Goal: Task Accomplishment & Management: Manage account settings

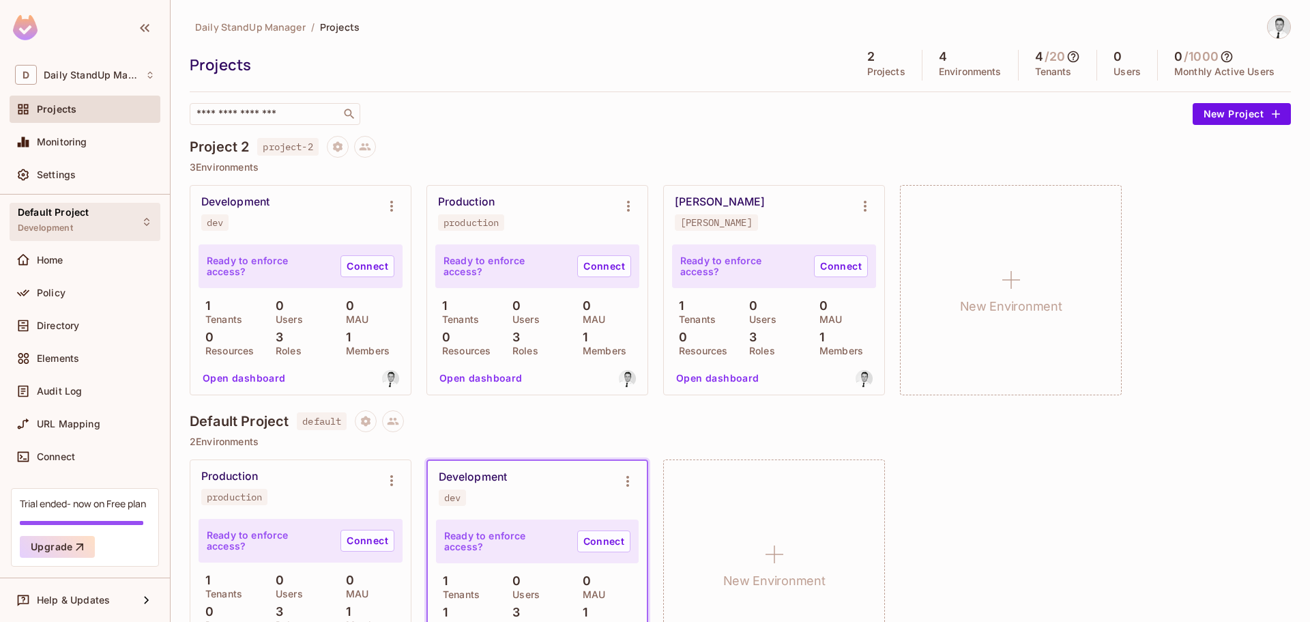
click at [107, 207] on div "Default Project Development" at bounding box center [85, 222] width 151 height 38
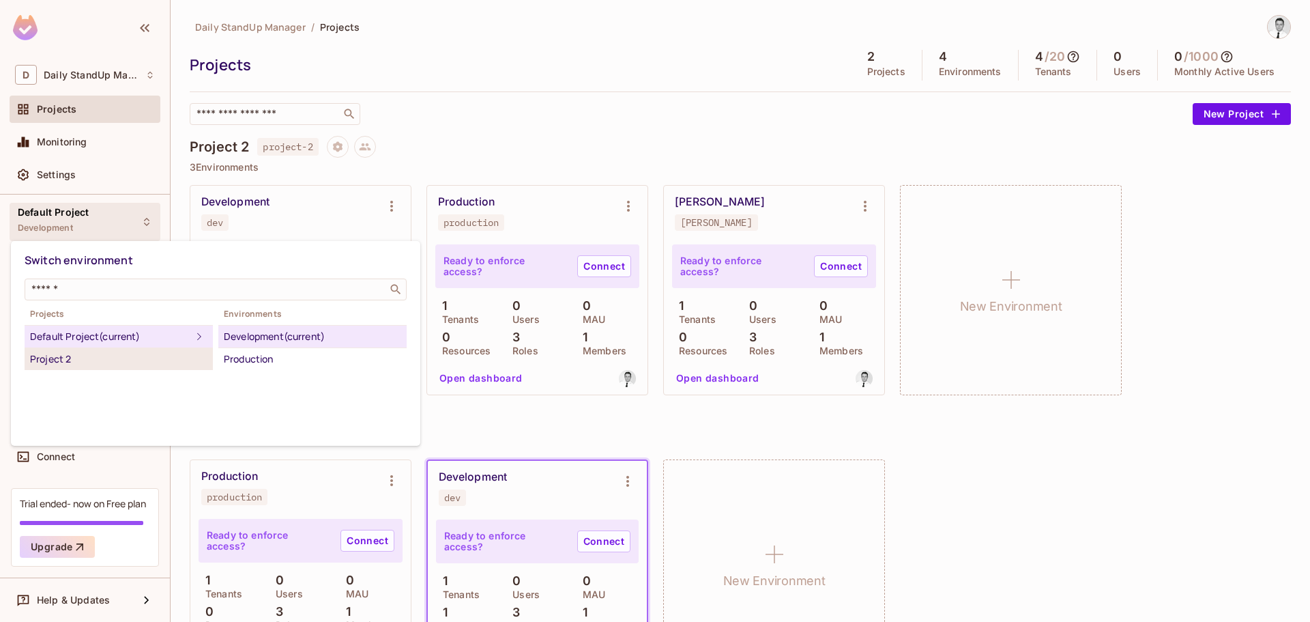
click at [52, 356] on div "Project 2" at bounding box center [118, 359] width 177 height 16
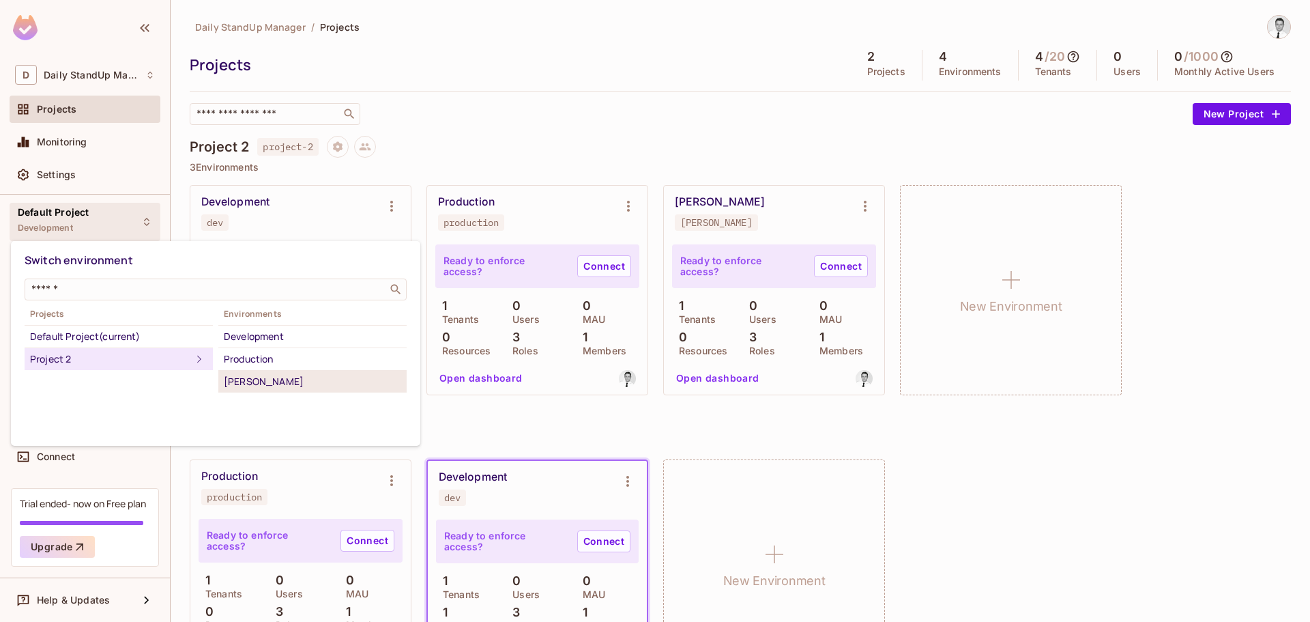
click at [267, 381] on div "[PERSON_NAME]" at bounding box center [312, 381] width 177 height 16
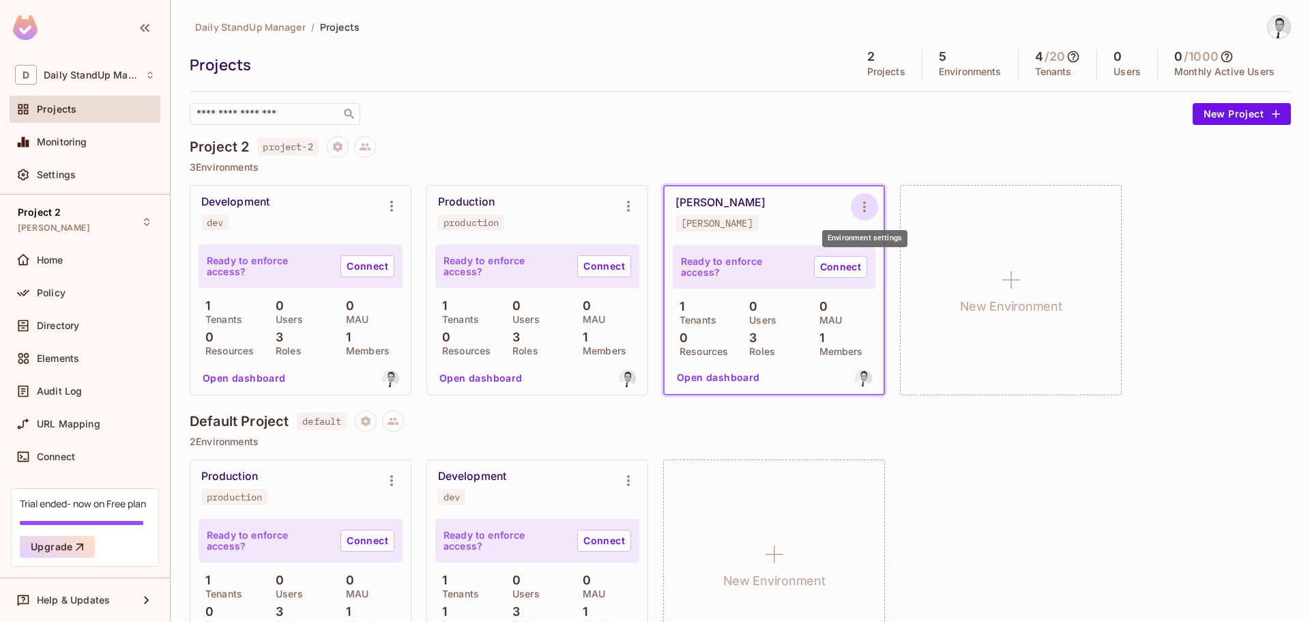
click at [864, 202] on icon "Environment settings" at bounding box center [864, 206] width 3 height 11
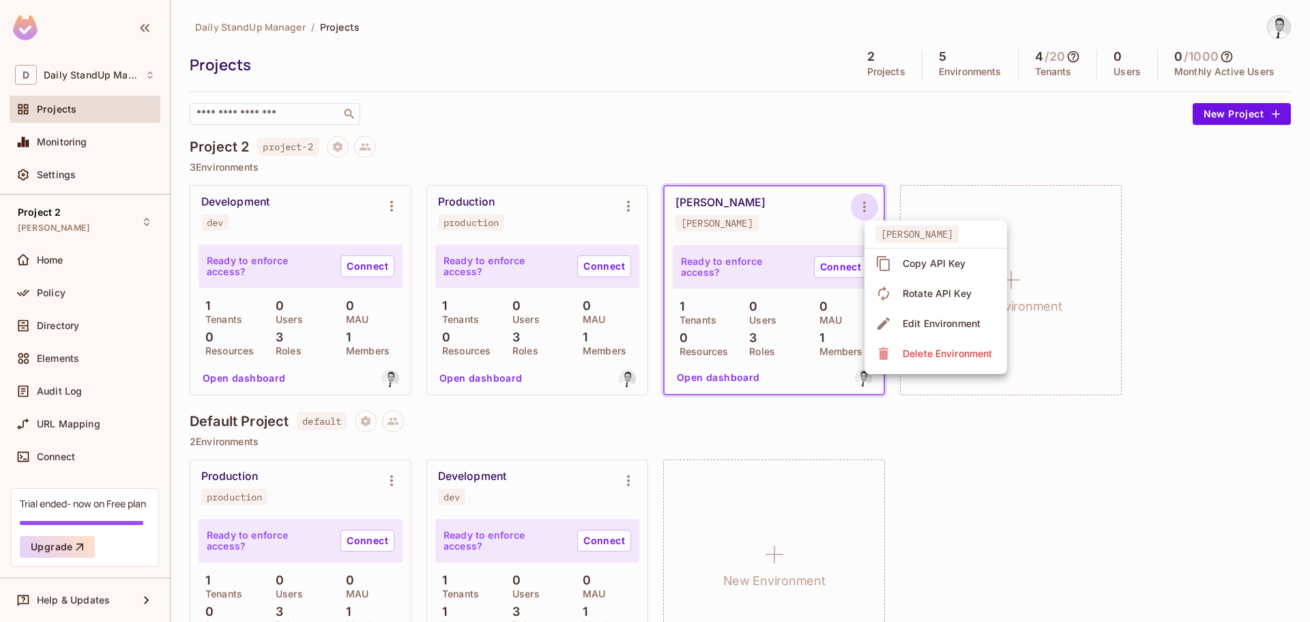
click at [910, 353] on div "Delete Environment" at bounding box center [947, 354] width 89 height 14
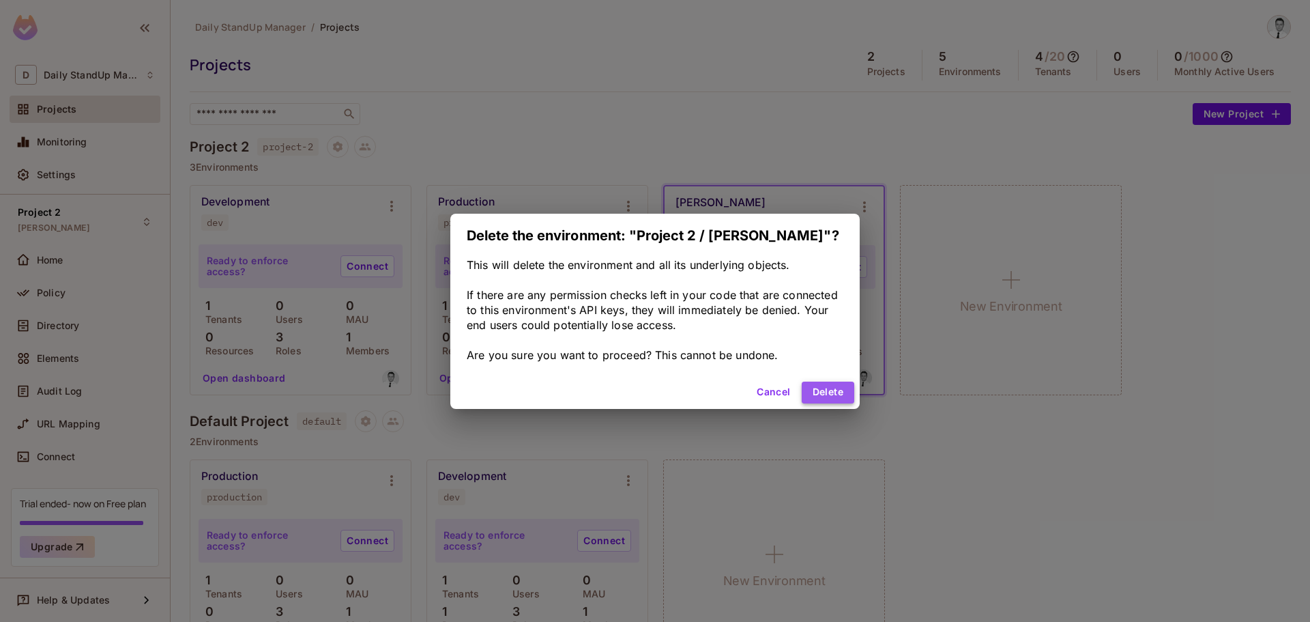
click at [829, 388] on button "Delete" at bounding box center [828, 392] width 53 height 22
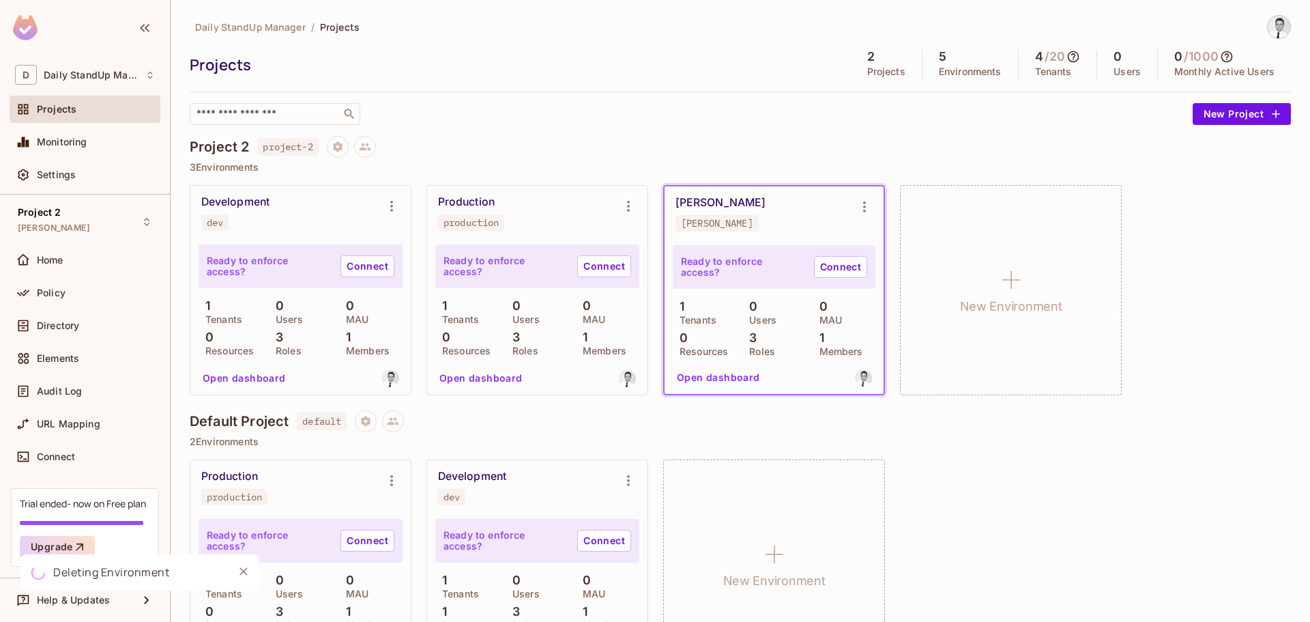
click at [628, 147] on div "Project 2 project-2" at bounding box center [740, 147] width 1101 height 22
click at [876, 119] on div "​" at bounding box center [688, 114] width 996 height 22
click at [81, 220] on div "Project 2 [PERSON_NAME]" at bounding box center [54, 221] width 72 height 29
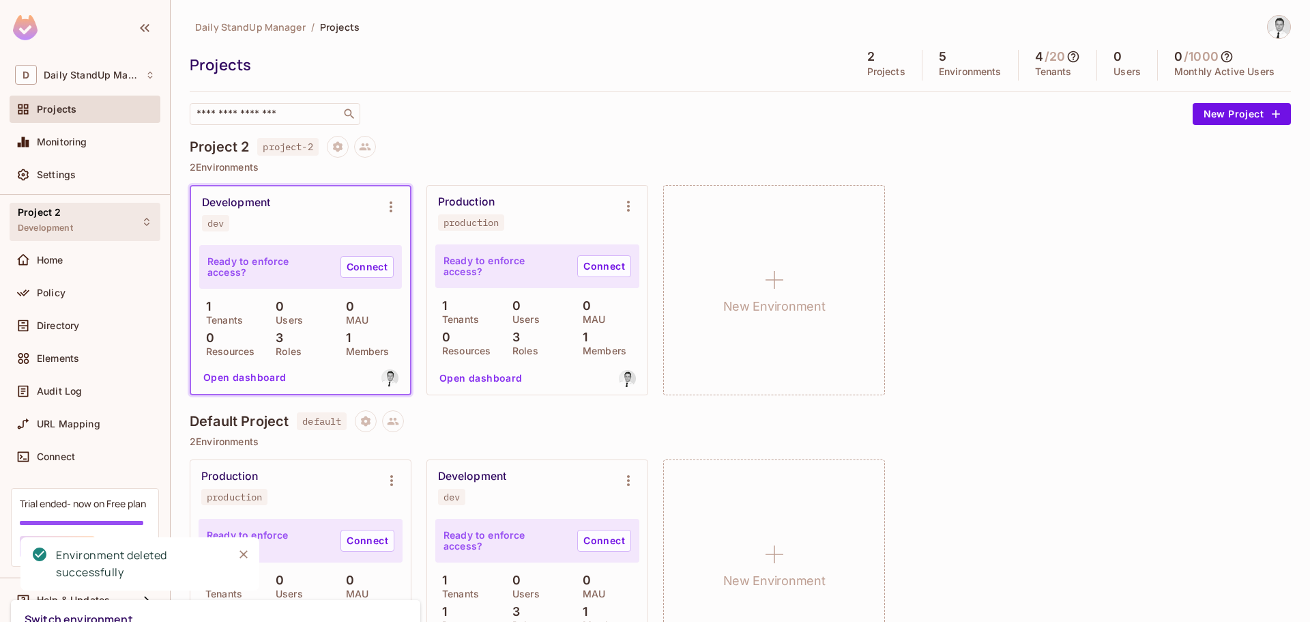
click at [81, 220] on div at bounding box center [655, 311] width 1310 height 622
click at [76, 220] on div "Project 2 Development" at bounding box center [85, 222] width 151 height 38
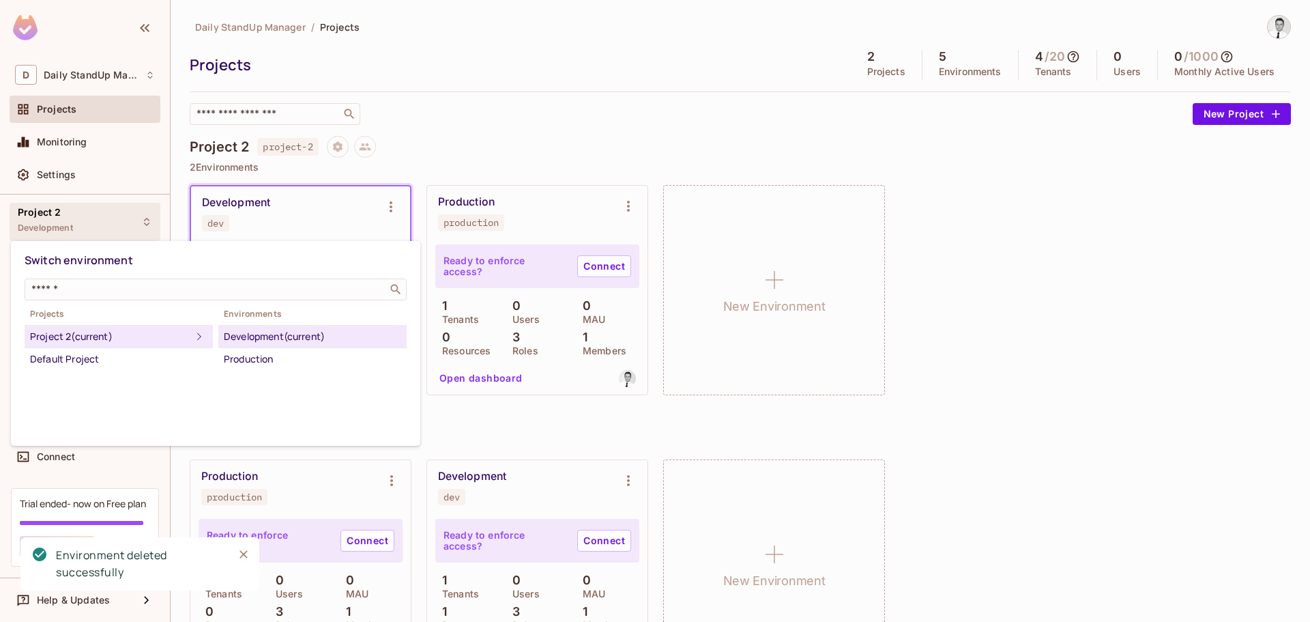
click at [76, 220] on div at bounding box center [655, 311] width 1310 height 622
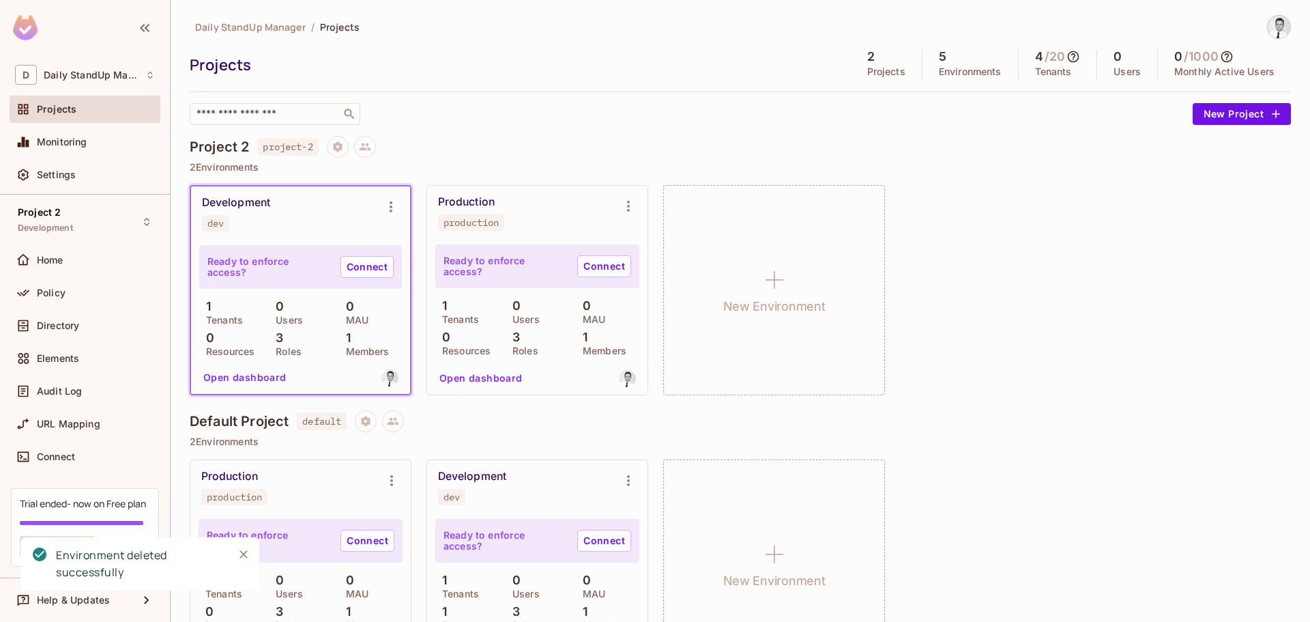
click at [757, 108] on div "​" at bounding box center [688, 114] width 996 height 22
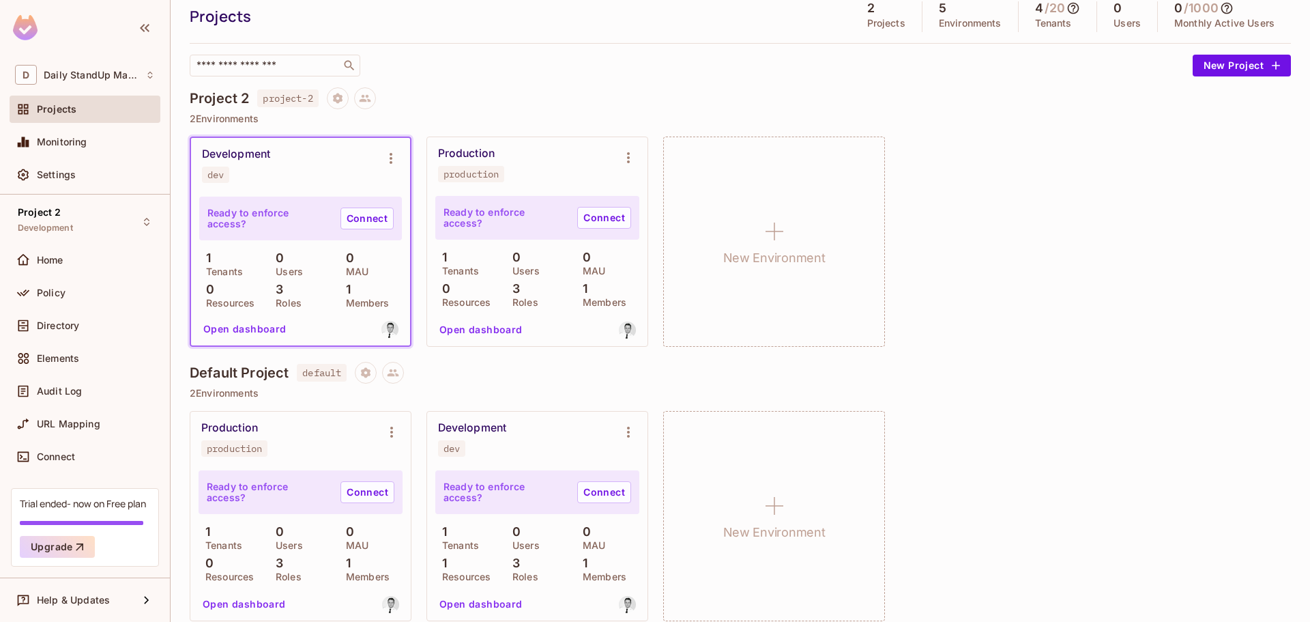
scroll to position [63, 0]
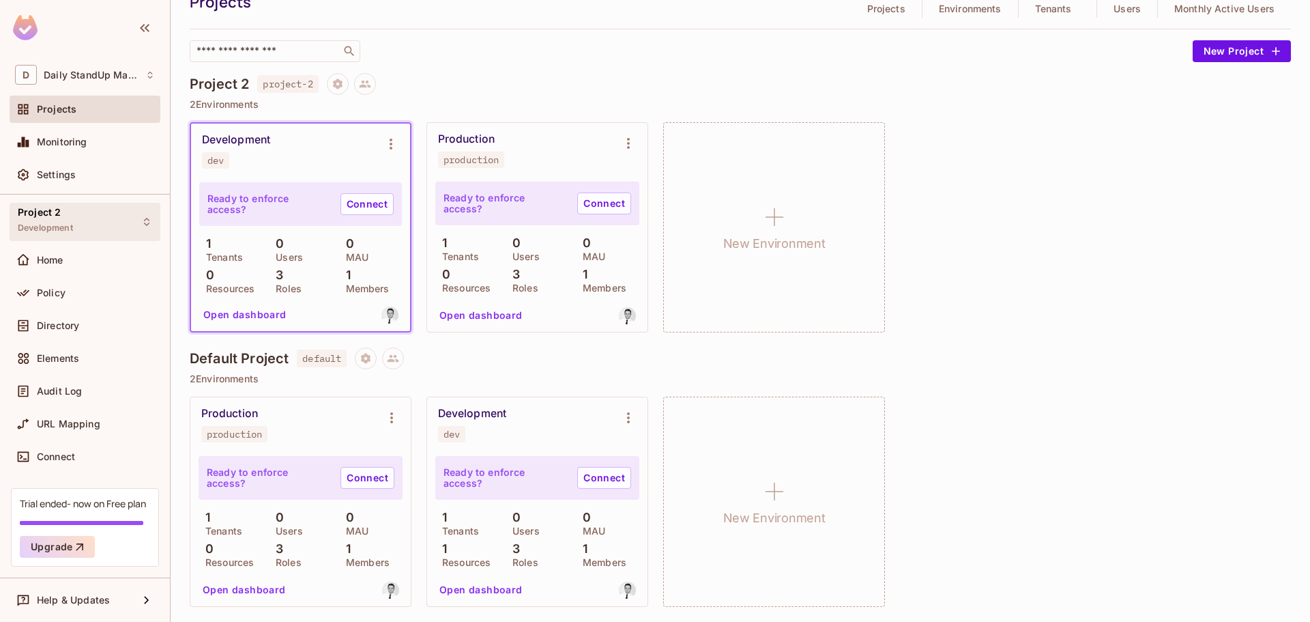
click at [72, 211] on div "Project 2 Development" at bounding box center [45, 221] width 55 height 29
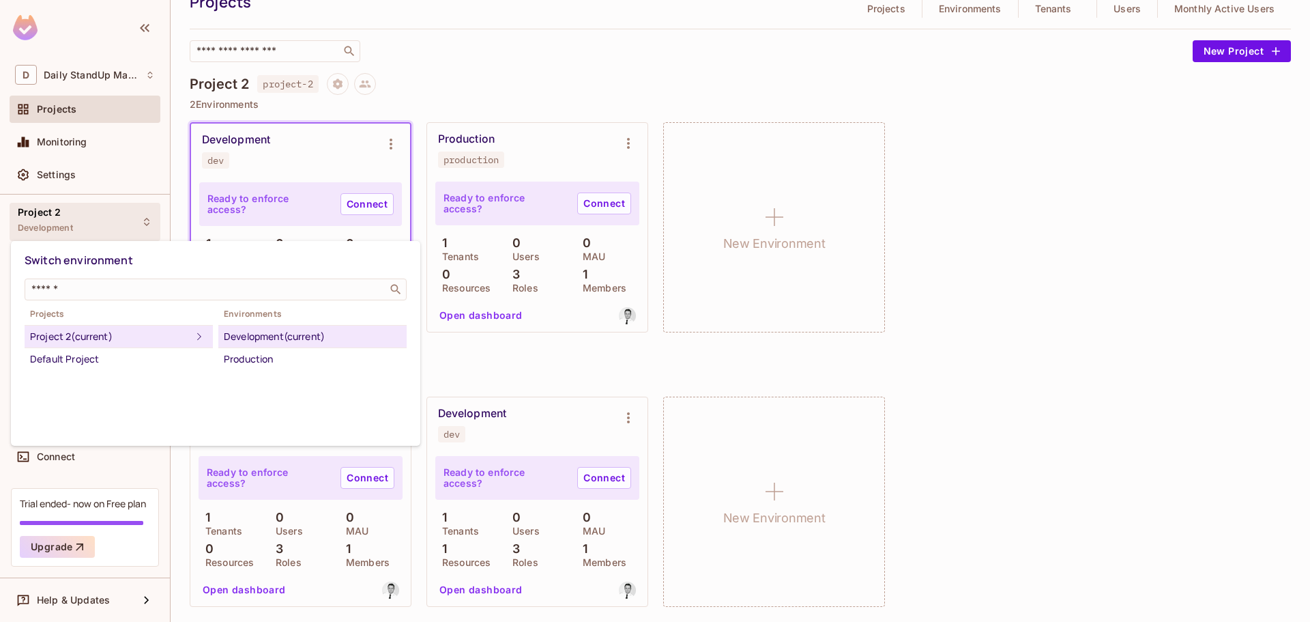
drag, startPoint x: 651, startPoint y: 80, endPoint x: 519, endPoint y: 86, distance: 131.8
click at [651, 79] on div at bounding box center [655, 311] width 1310 height 622
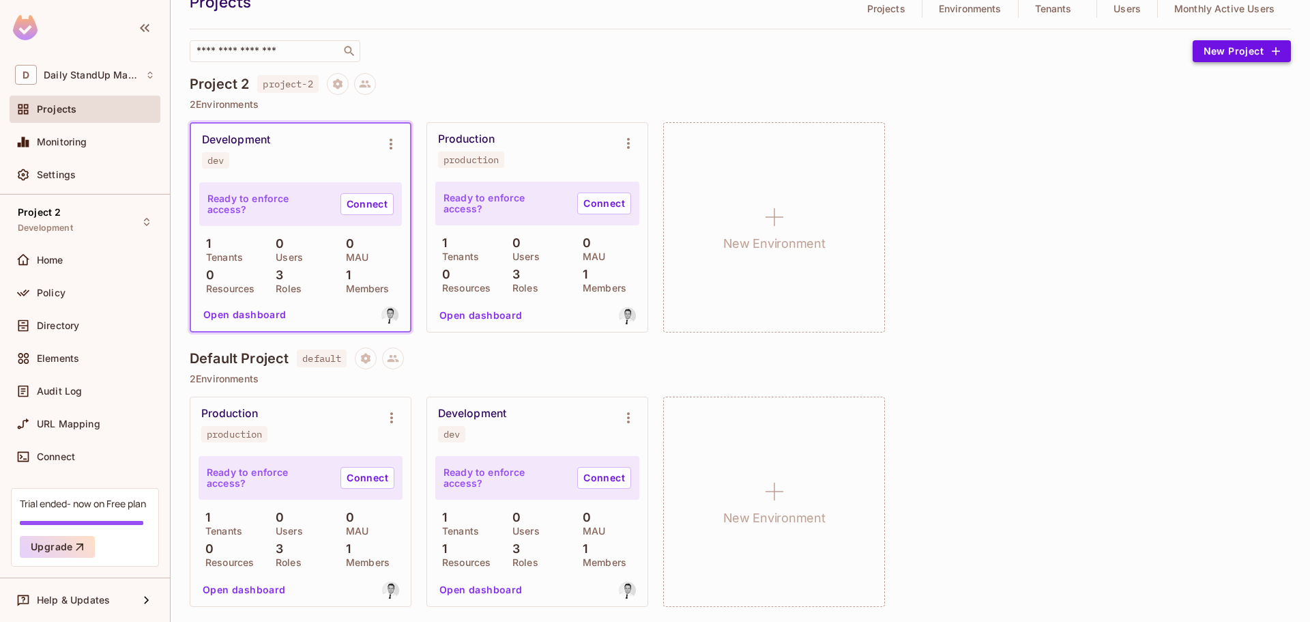
click at [1206, 47] on button "New Project" at bounding box center [1242, 51] width 98 height 22
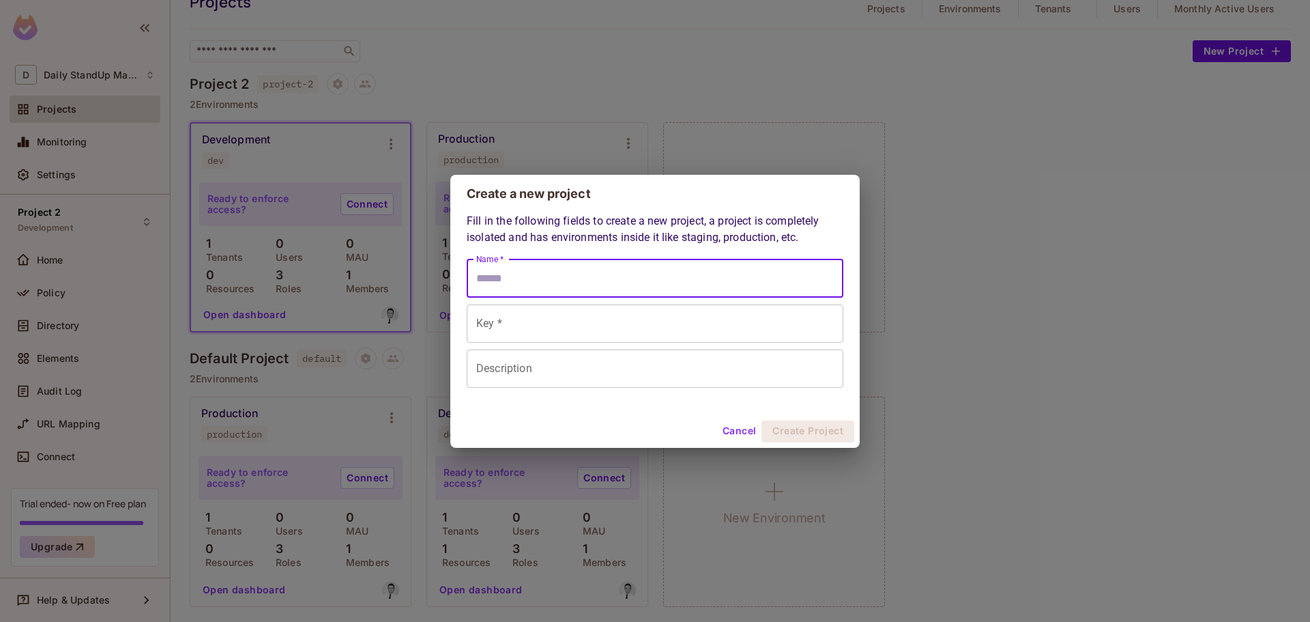
click at [509, 275] on input "Name *" at bounding box center [655, 278] width 377 height 38
type input "*********"
type input "*******"
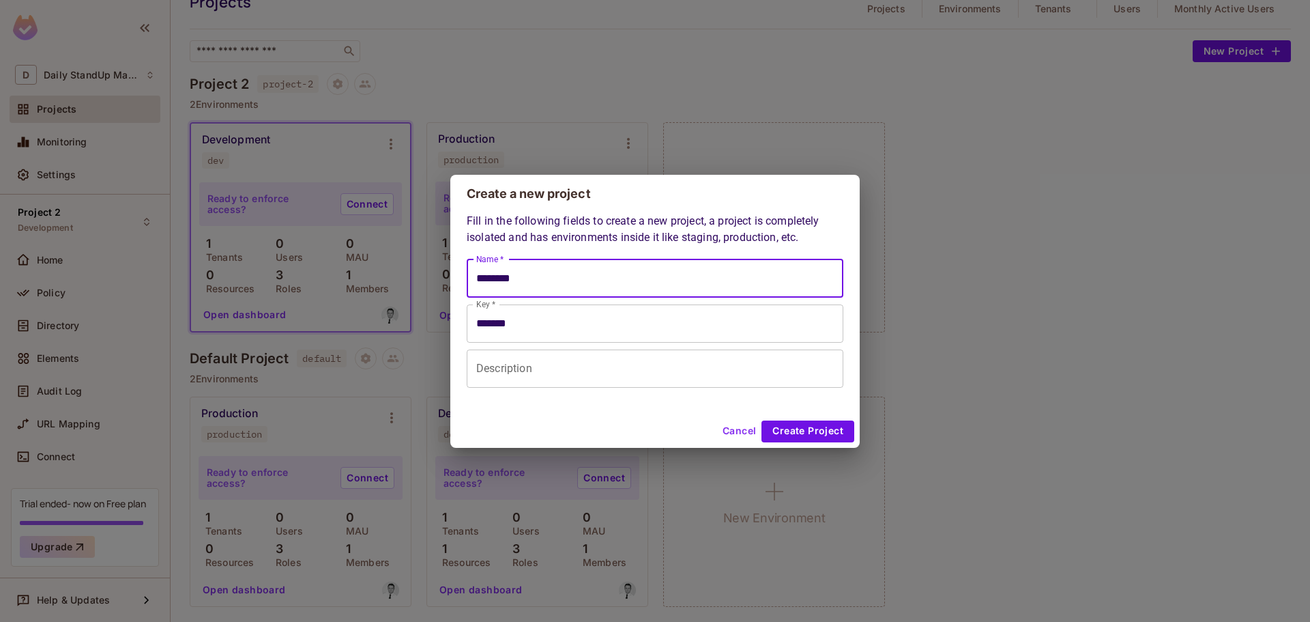
type input "*********"
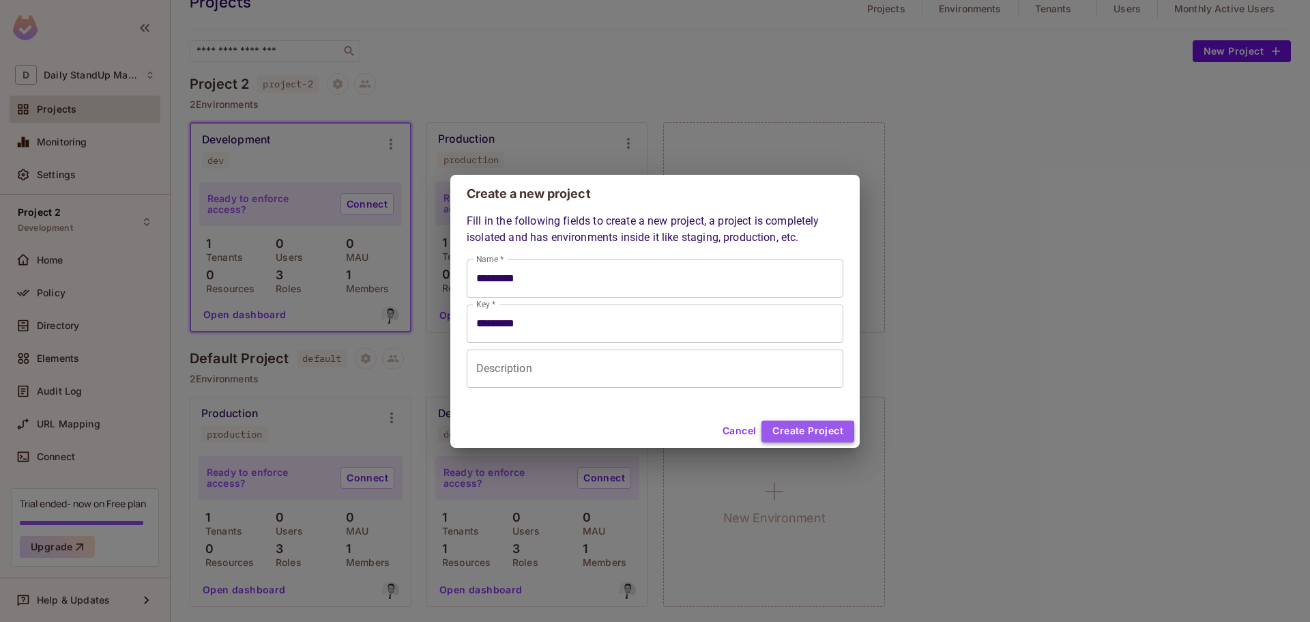
click at [801, 435] on button "Create Project" at bounding box center [807, 431] width 93 height 22
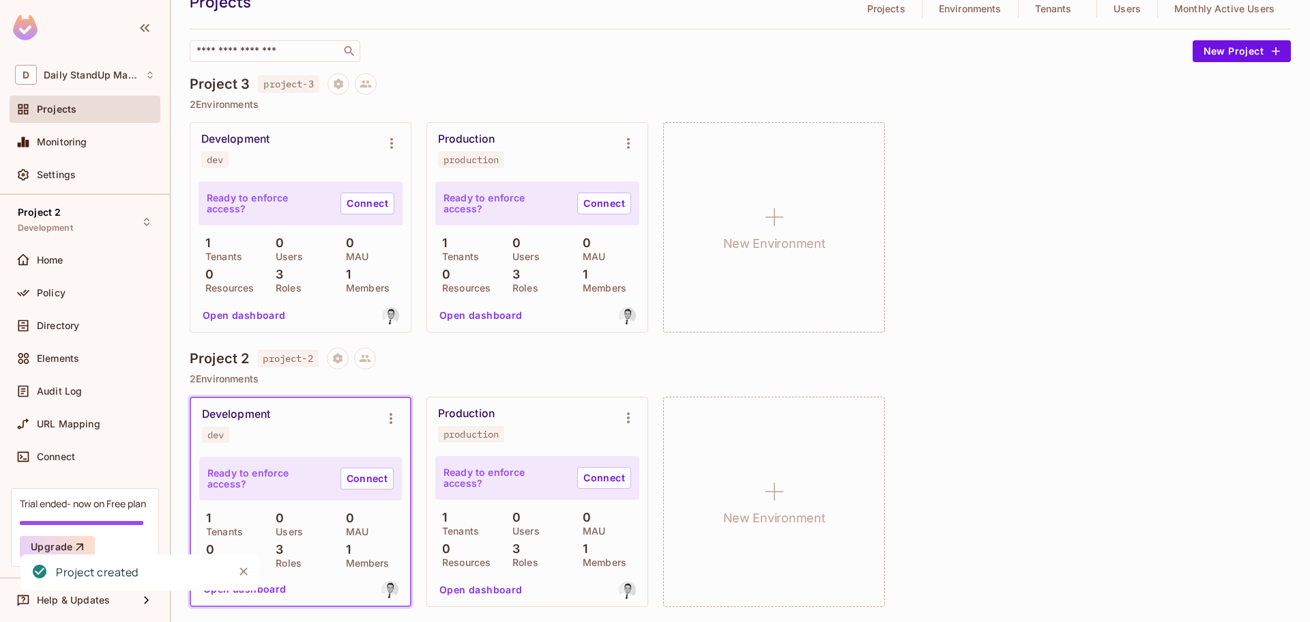
click at [609, 50] on div "​" at bounding box center [688, 51] width 996 height 22
click at [1094, 235] on div "Development dev Ready to enforce access? Connect 1 Tenants 0 Users 0 MAU 0 Reso…" at bounding box center [740, 227] width 1101 height 210
click at [624, 307] on img at bounding box center [627, 315] width 17 height 17
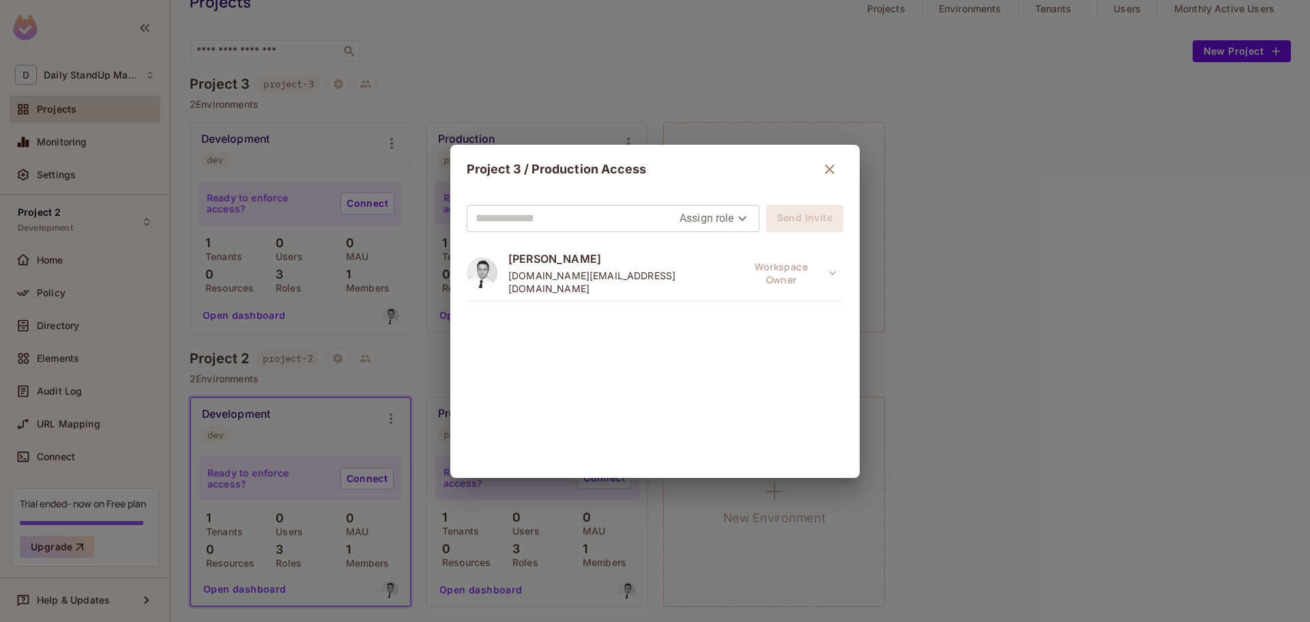
click at [828, 166] on icon "button" at bounding box center [829, 169] width 16 height 16
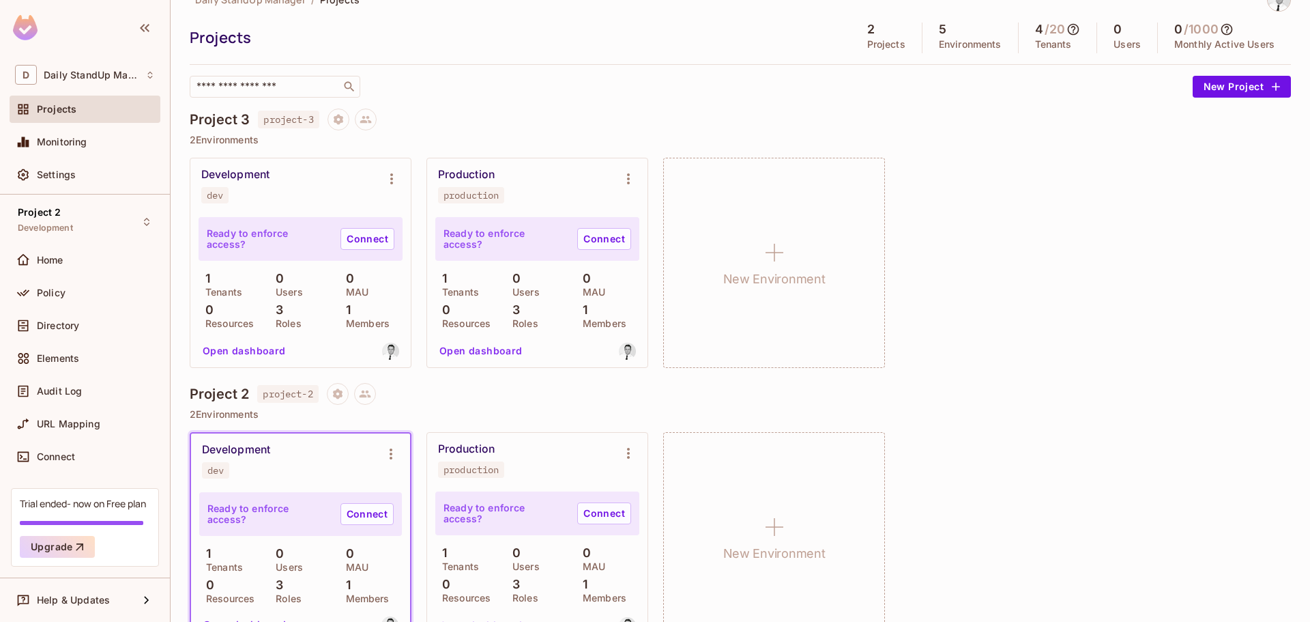
scroll to position [0, 0]
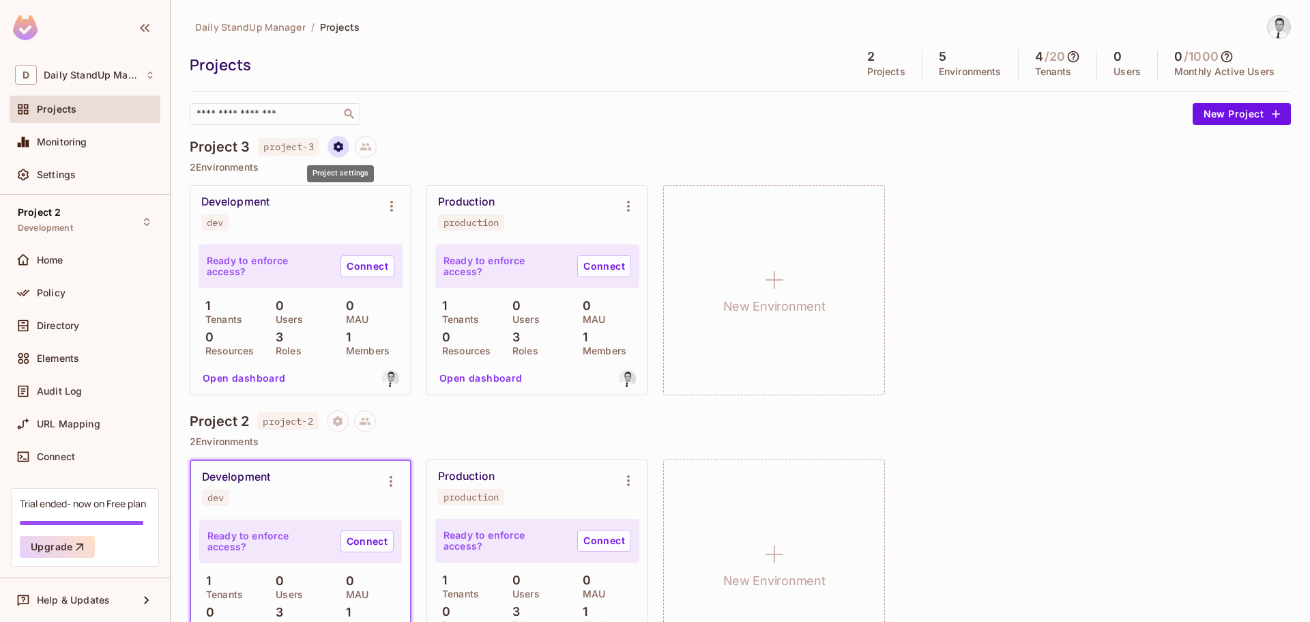
click at [339, 154] on button "Project settings" at bounding box center [339, 147] width 22 height 22
click at [701, 141] on div at bounding box center [655, 311] width 1310 height 622
click at [55, 254] on span "Home" at bounding box center [50, 259] width 27 height 11
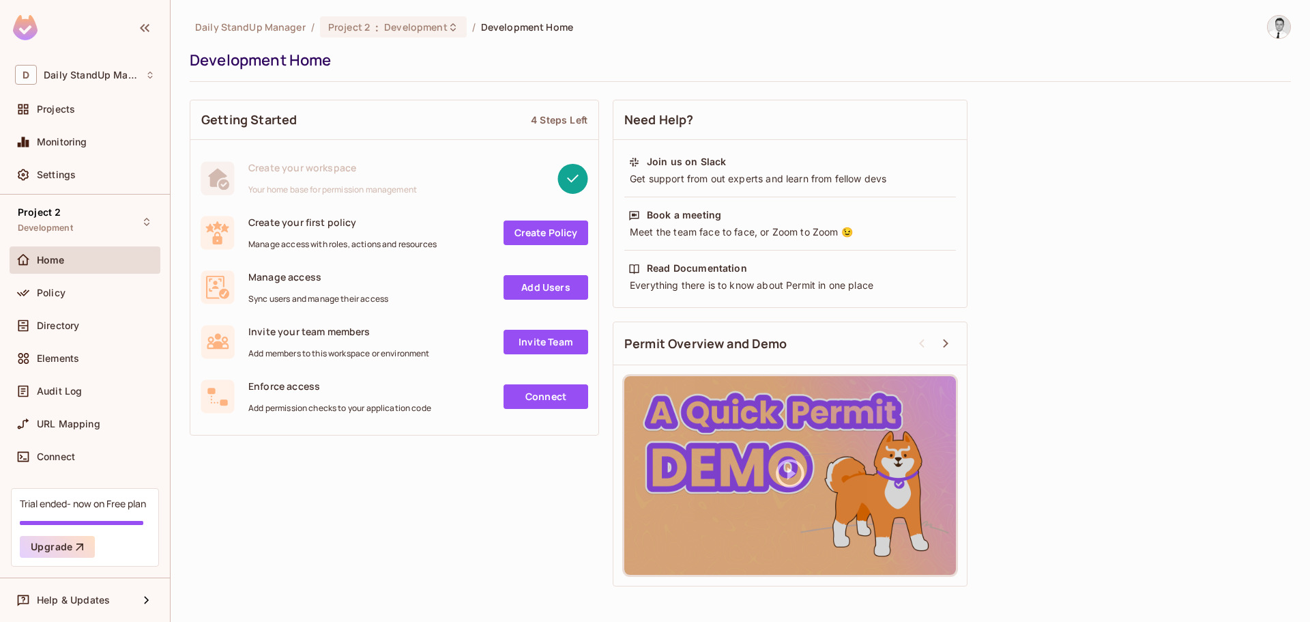
drag, startPoint x: 1148, startPoint y: 32, endPoint x: 994, endPoint y: 67, distance: 157.4
click at [1123, 38] on div "Daily StandUp Manager / Project 2 : Development / Development Home" at bounding box center [740, 27] width 1101 height 24
click at [76, 122] on div "Projects" at bounding box center [85, 109] width 151 height 27
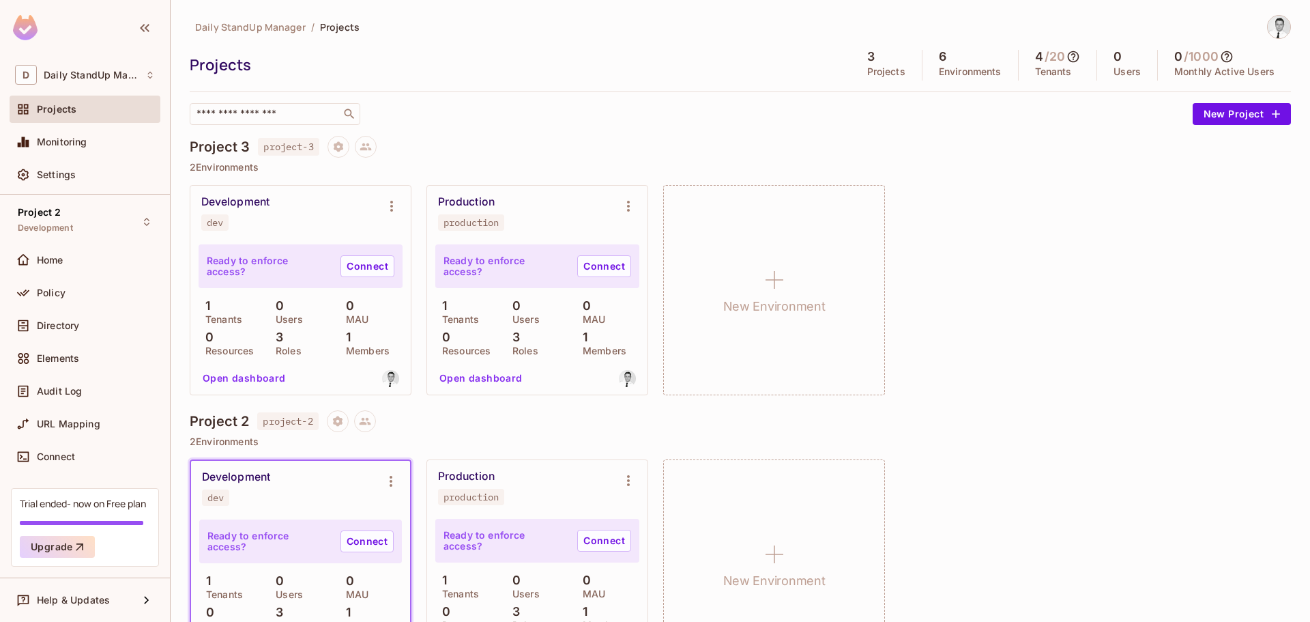
click at [914, 151] on div "Project 3 project-3" at bounding box center [740, 147] width 1101 height 22
click at [42, 257] on span "Home" at bounding box center [50, 259] width 27 height 11
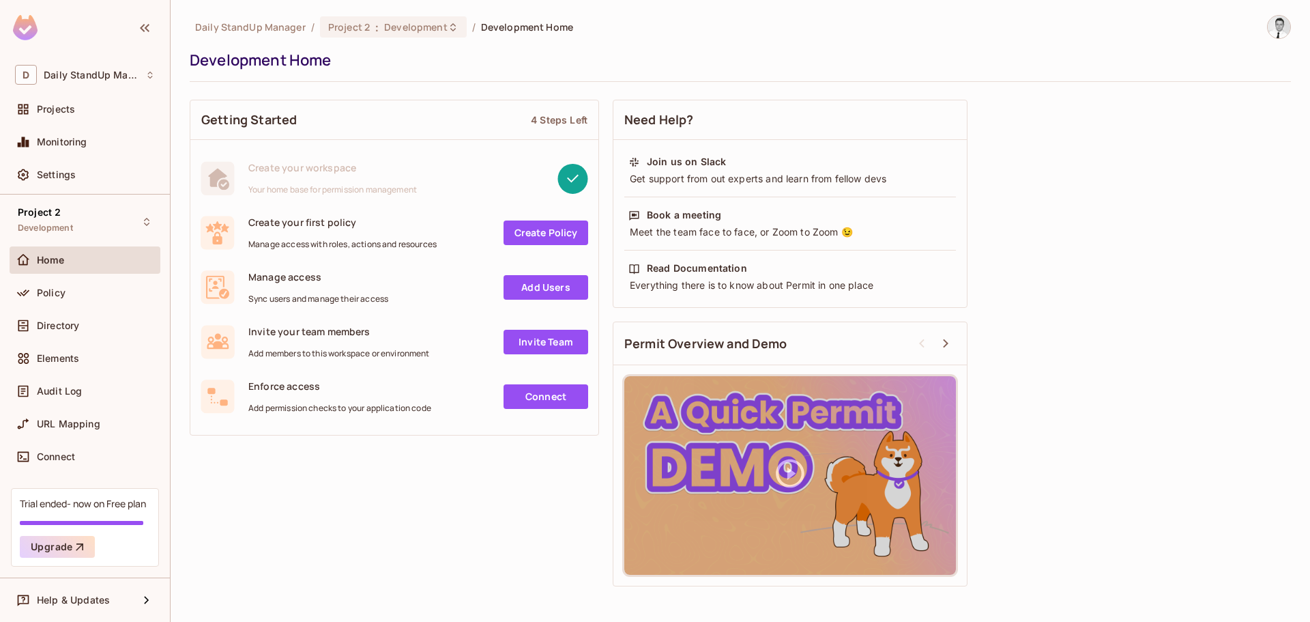
click at [669, 69] on div "Development Home" at bounding box center [737, 60] width 1094 height 20
drag, startPoint x: 97, startPoint y: 114, endPoint x: 224, endPoint y: 120, distance: 127.1
click at [96, 113] on div "Projects" at bounding box center [96, 109] width 118 height 11
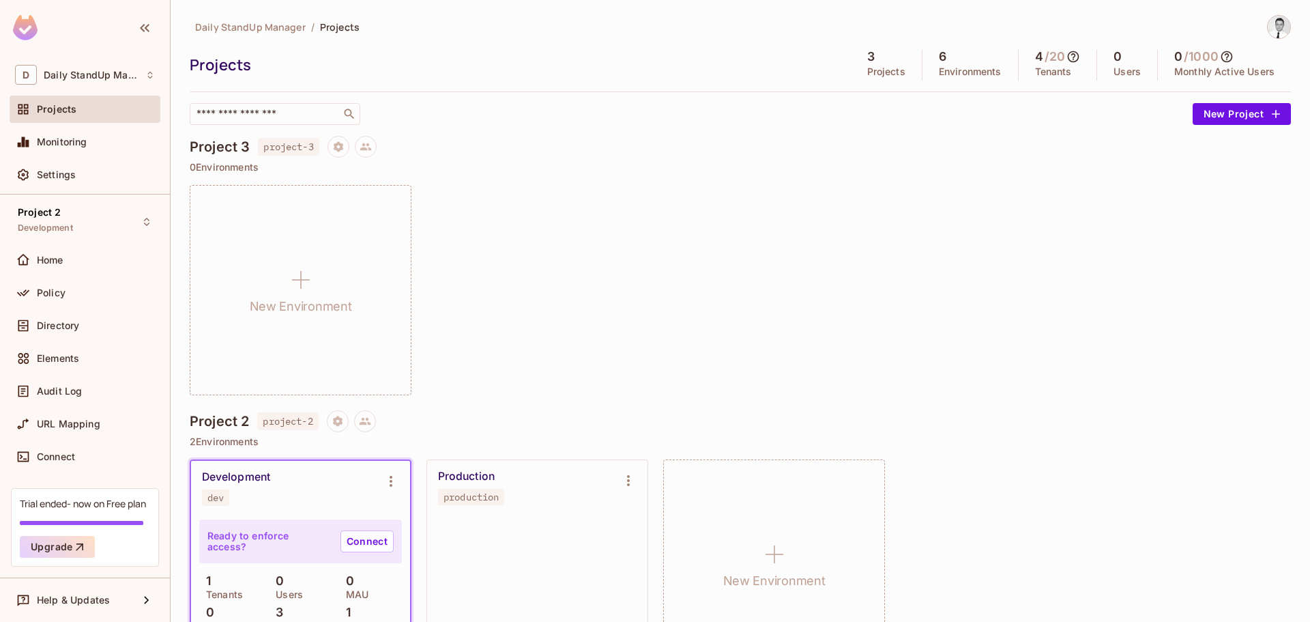
click at [671, 239] on div "New Environment" at bounding box center [740, 290] width 1101 height 210
click at [457, 276] on div "New Environment" at bounding box center [740, 290] width 1101 height 210
click at [343, 151] on icon "Project settings" at bounding box center [338, 147] width 12 height 12
click at [405, 198] on div "Edit Project" at bounding box center [405, 199] width 54 height 14
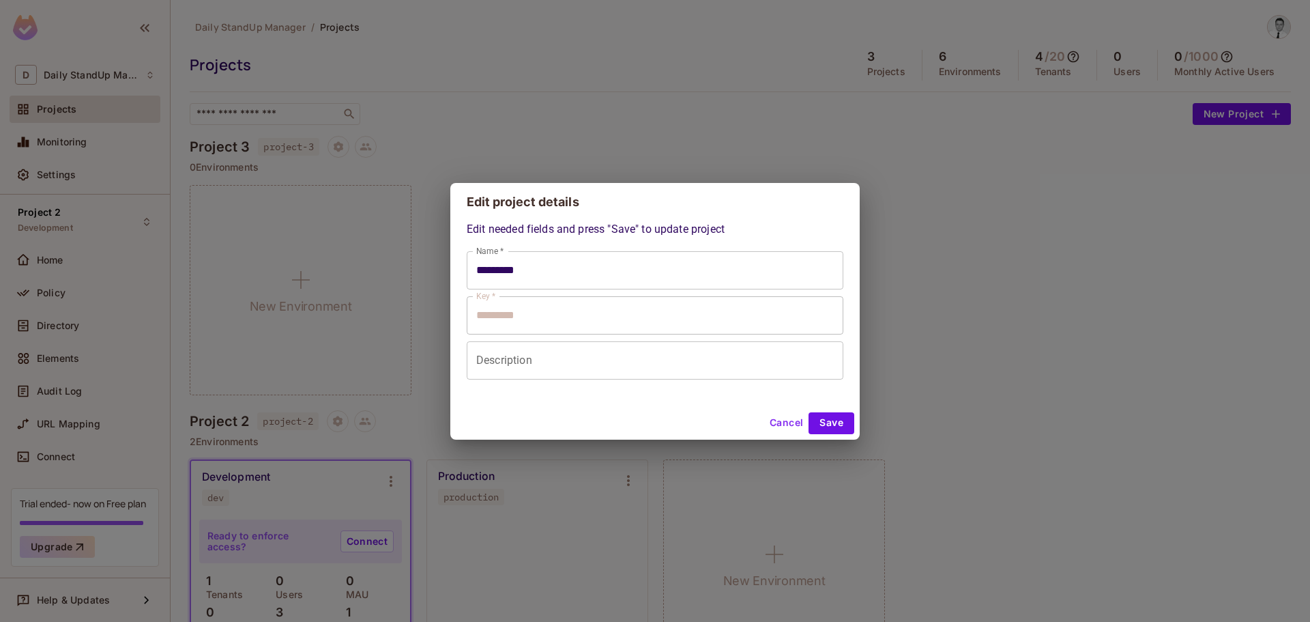
click at [781, 417] on button "Cancel" at bounding box center [786, 423] width 44 height 22
type input "*********"
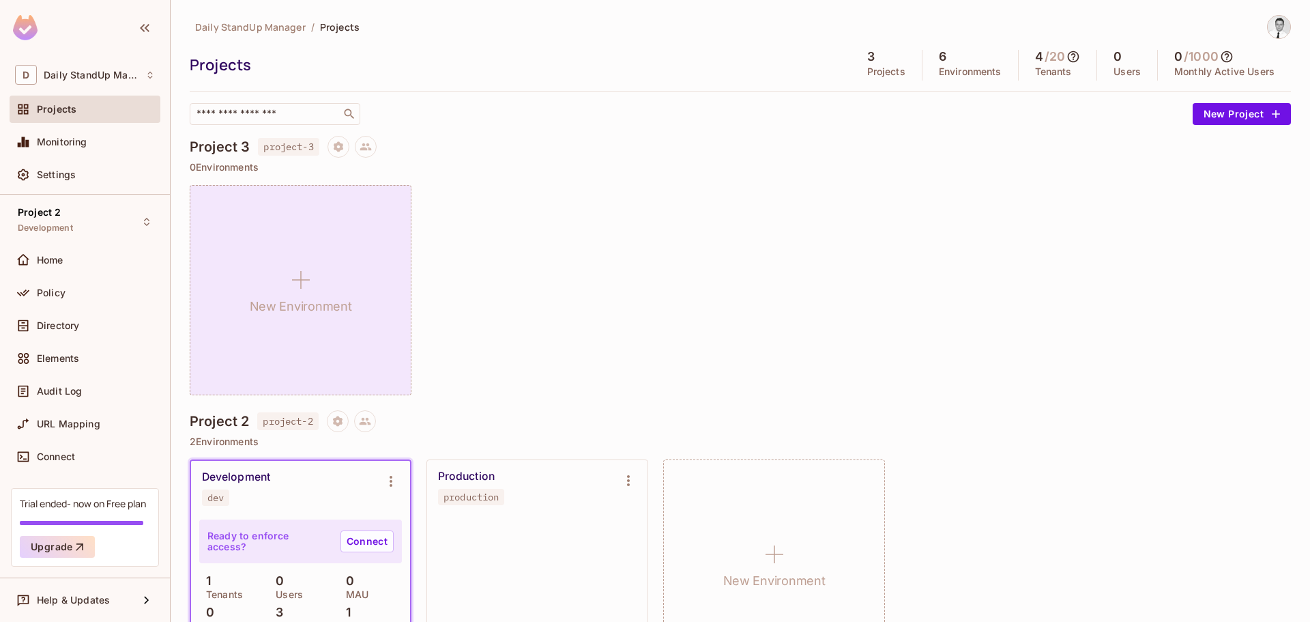
click at [301, 256] on div "New Environment" at bounding box center [301, 290] width 222 height 210
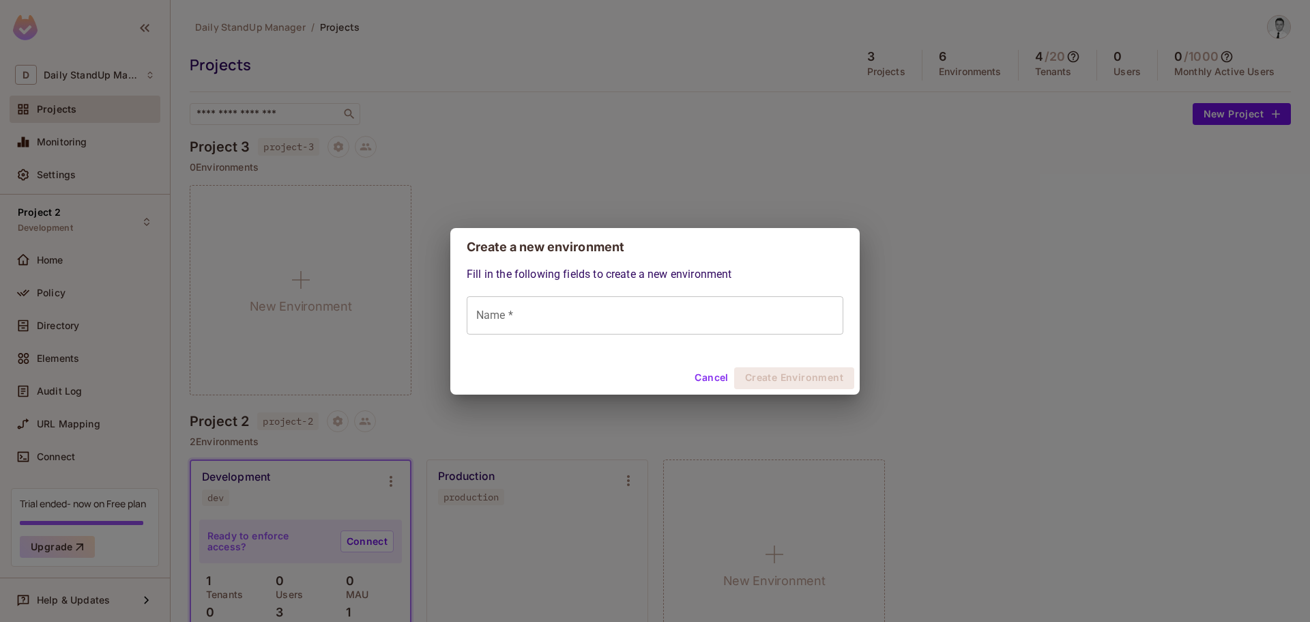
click at [710, 376] on button "Cancel" at bounding box center [711, 378] width 44 height 22
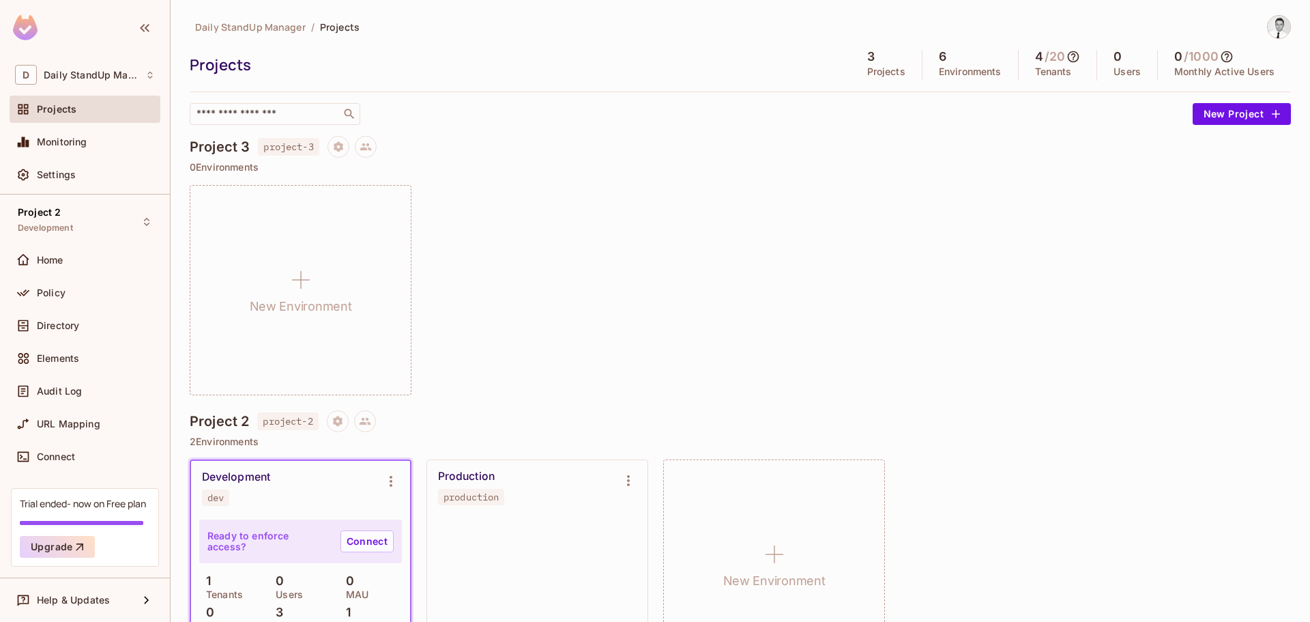
click at [611, 150] on div "Project 3 project-3" at bounding box center [740, 147] width 1101 height 22
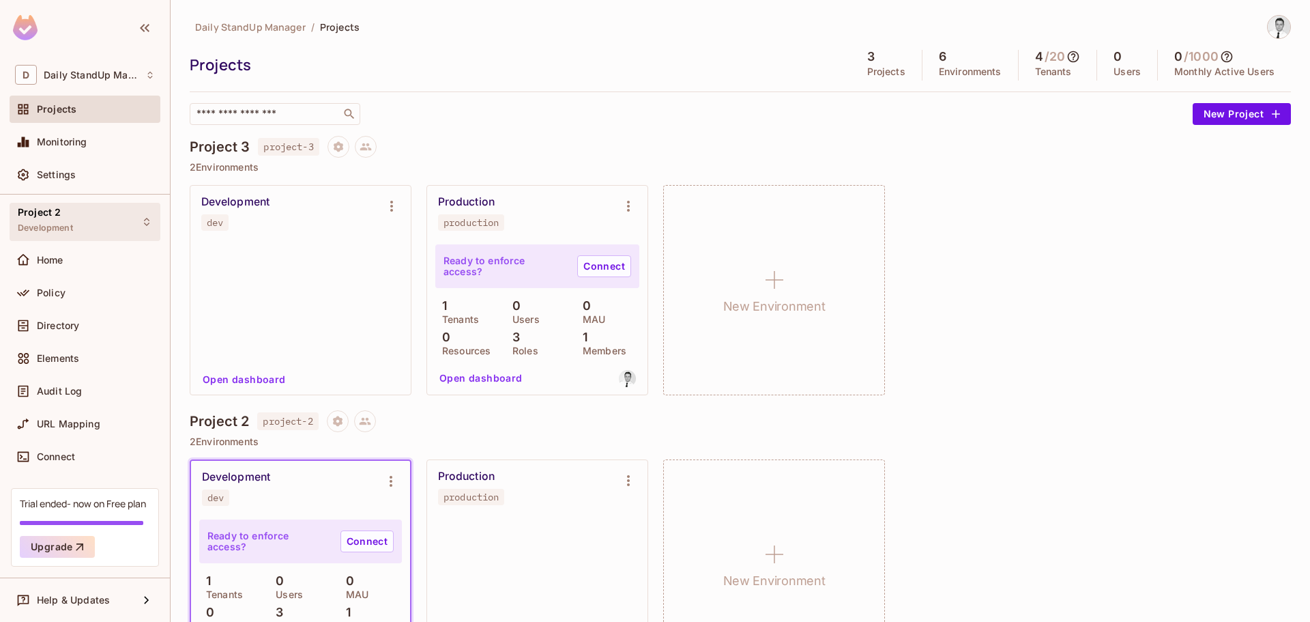
click at [75, 212] on div "Project 2 Development" at bounding box center [85, 222] width 151 height 38
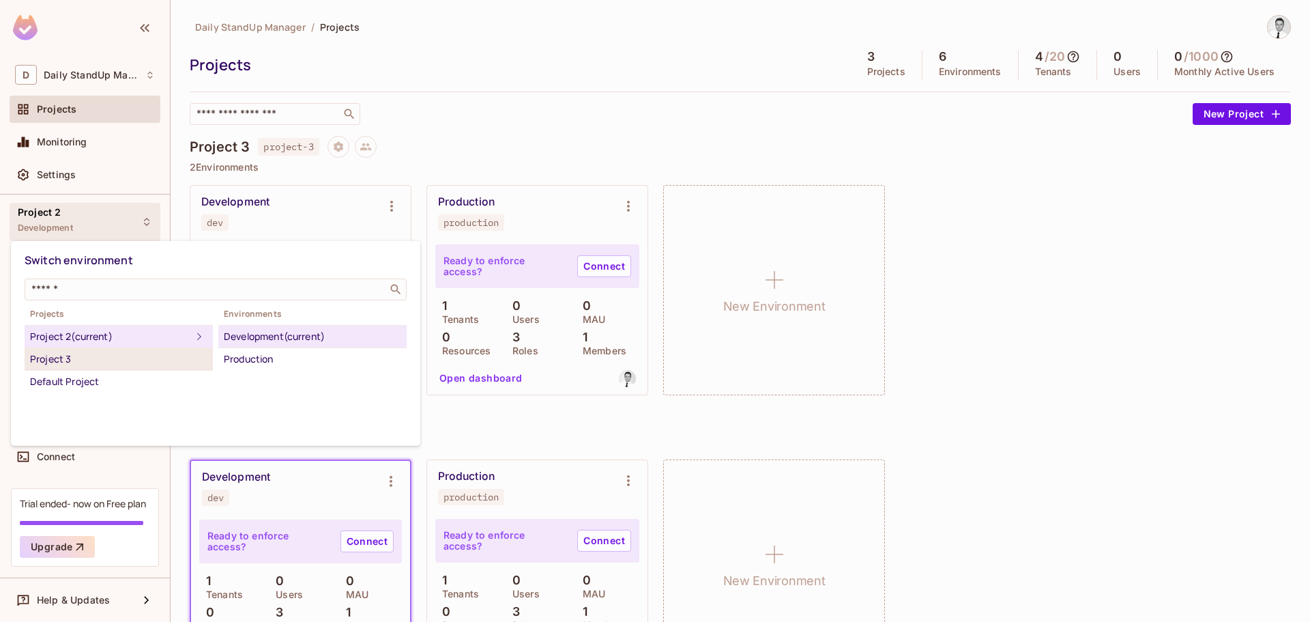
click at [91, 364] on div "Project 3" at bounding box center [118, 359] width 177 height 16
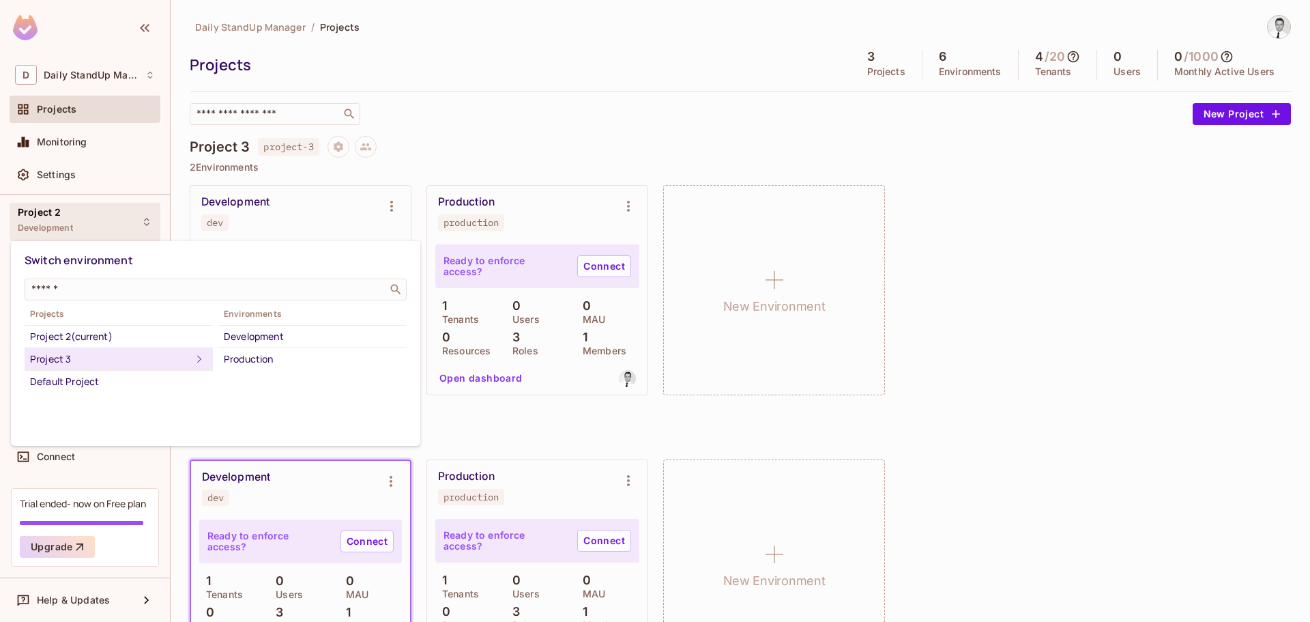
click at [717, 99] on div at bounding box center [655, 311] width 1310 height 622
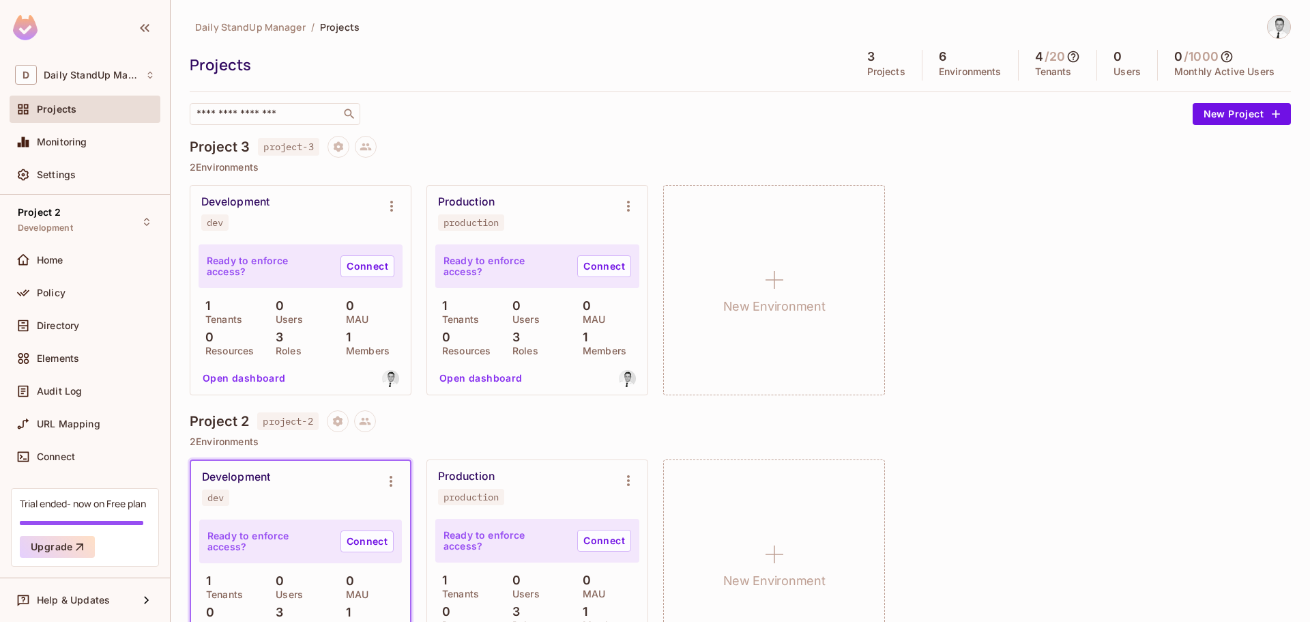
click at [621, 121] on div "​" at bounding box center [688, 114] width 996 height 22
drag, startPoint x: 626, startPoint y: 144, endPoint x: 557, endPoint y: 122, distance: 72.9
click at [626, 143] on div "Project 3 project-3" at bounding box center [740, 147] width 1101 height 22
click at [664, 83] on div "Daily StandUp Manager / Projects Projects 3 Projects 6 Environments 4 / 20 Tena…" at bounding box center [740, 70] width 1101 height 110
click at [1251, 111] on button "New Project" at bounding box center [1242, 114] width 98 height 22
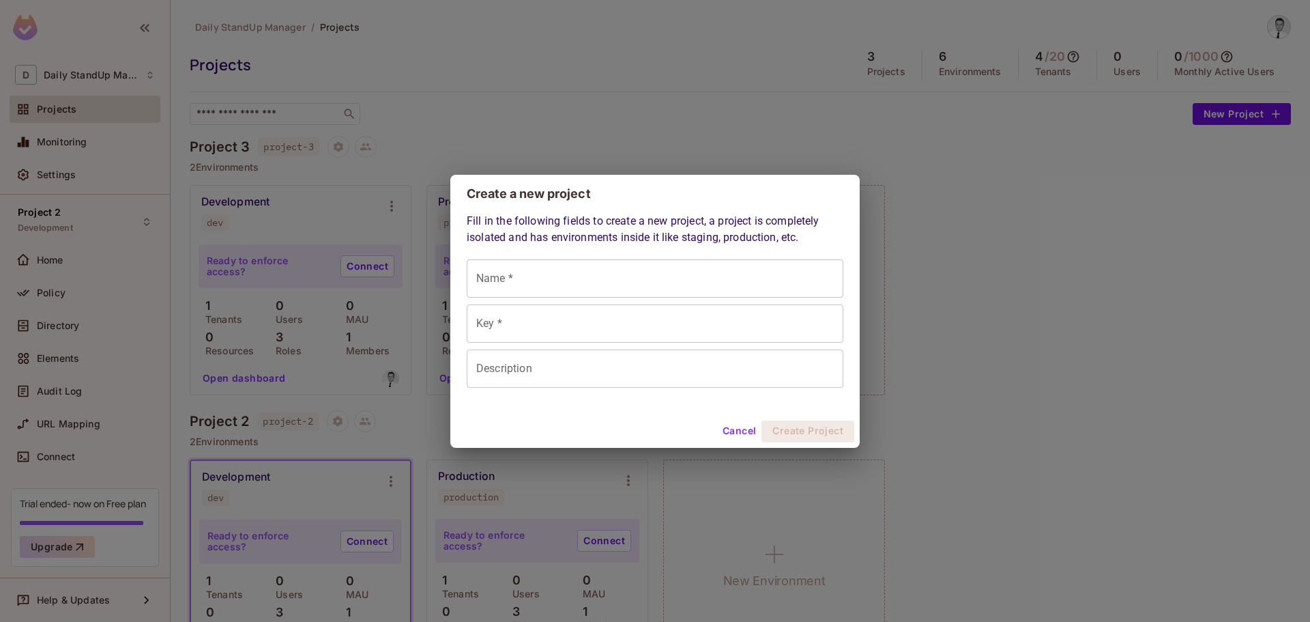
click at [739, 431] on button "Cancel" at bounding box center [739, 431] width 44 height 22
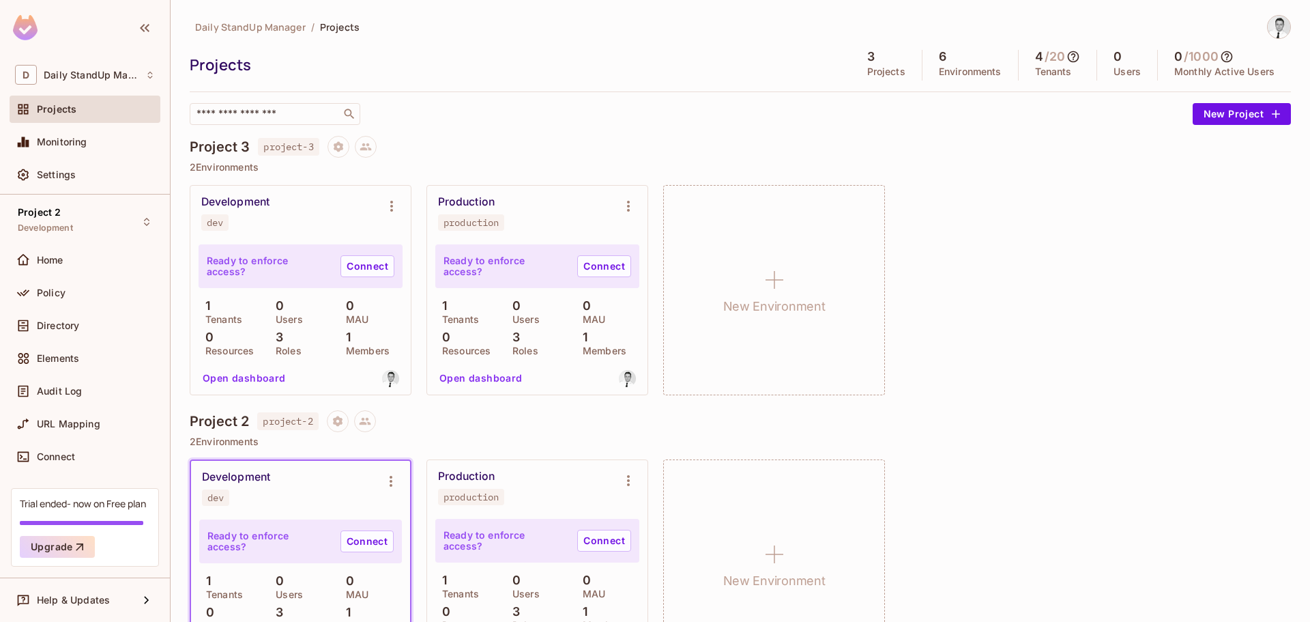
click at [478, 151] on div "Project 3 project-3" at bounding box center [740, 147] width 1101 height 22
click at [68, 289] on div "Policy" at bounding box center [96, 292] width 118 height 11
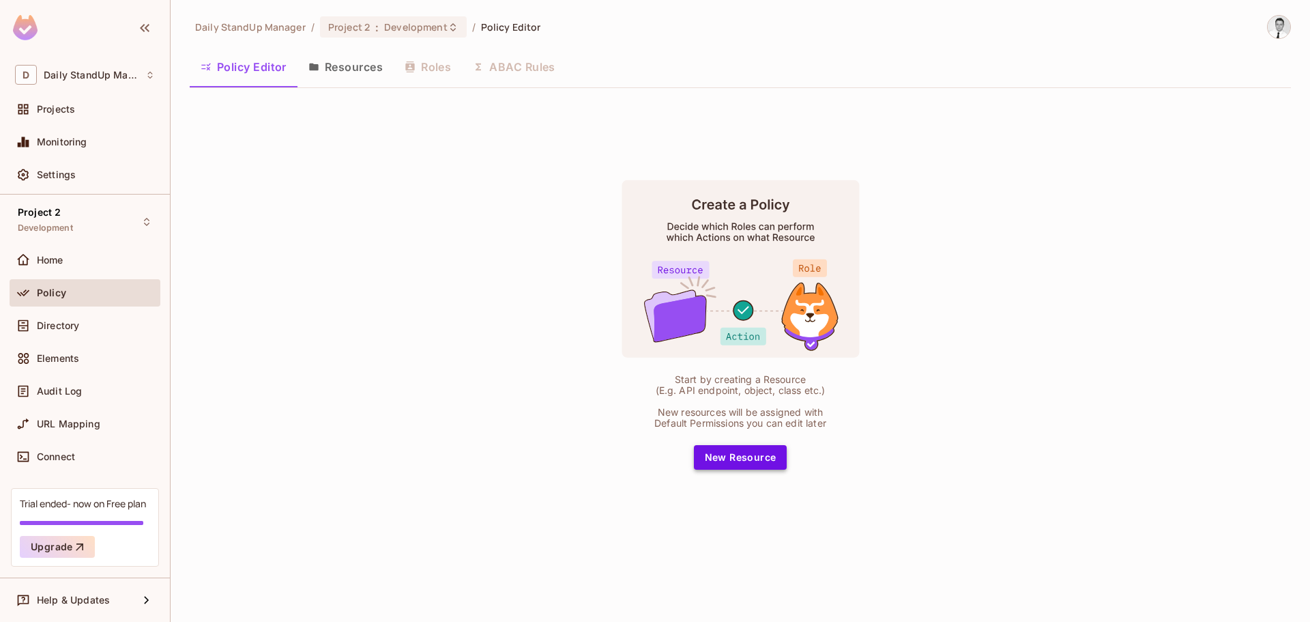
click at [774, 459] on button "New Resource" at bounding box center [740, 457] width 93 height 25
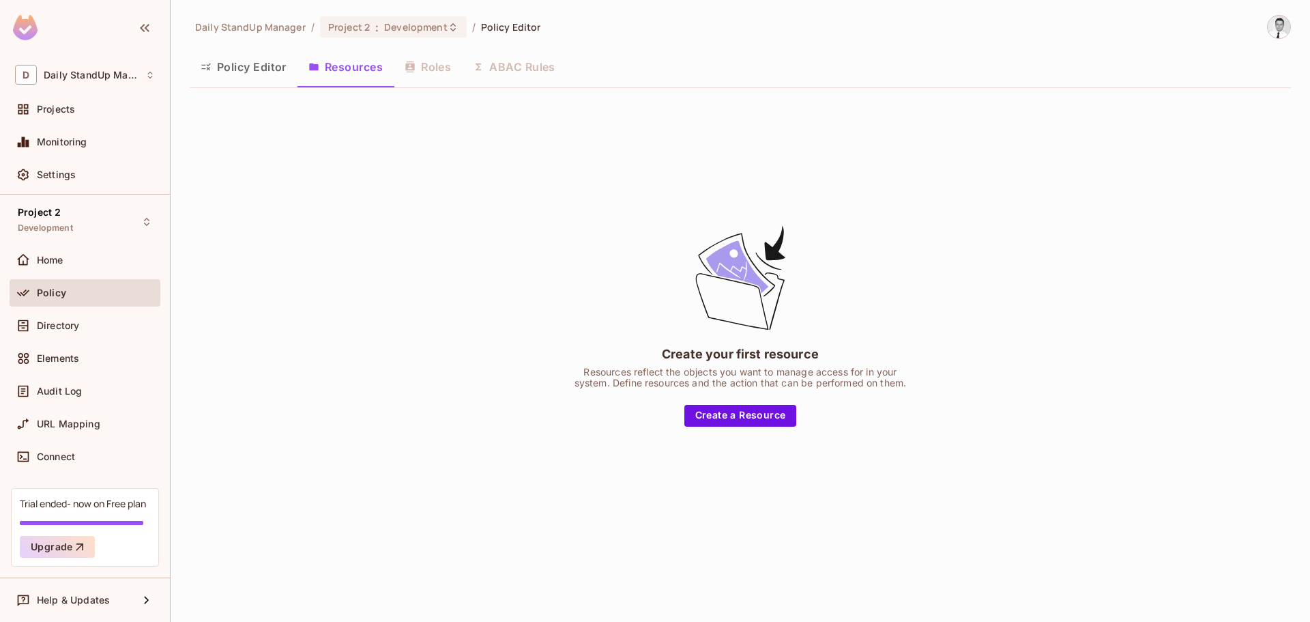
click at [242, 44] on div "Daily StandUp Manager / Project 2 : Development / Policy Editor Policy Editor R…" at bounding box center [740, 282] width 1101 height 535
click at [239, 66] on button "Policy Editor" at bounding box center [244, 67] width 108 height 34
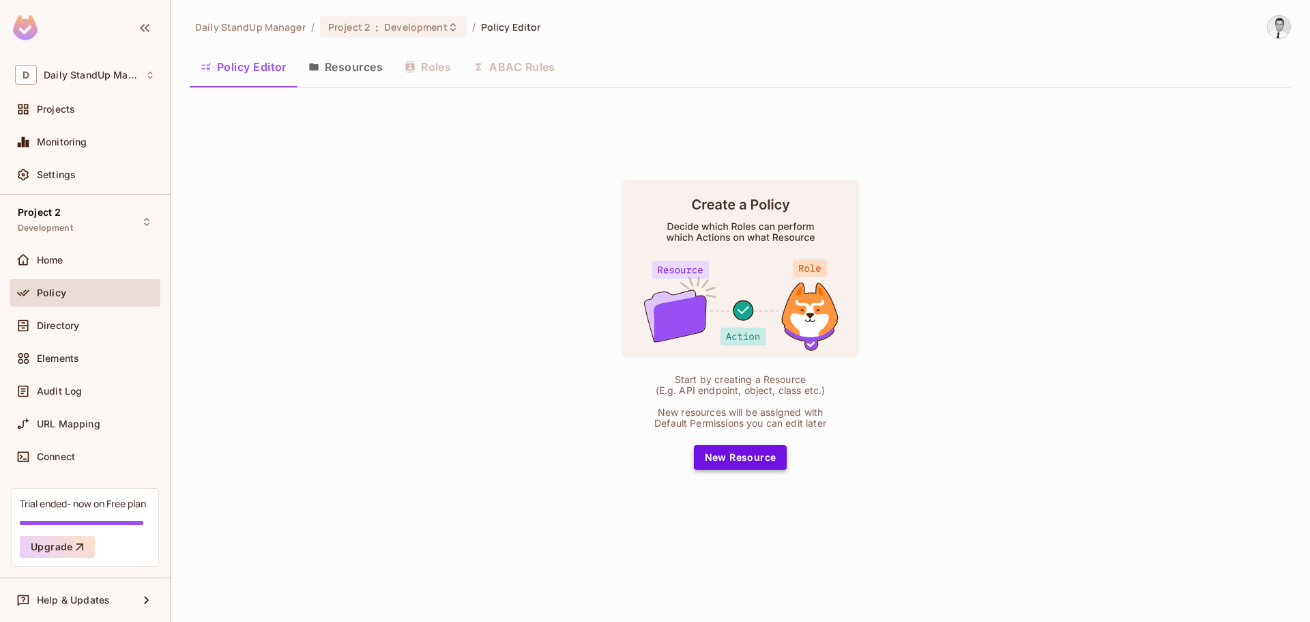
click at [734, 459] on button "New Resource" at bounding box center [740, 457] width 93 height 25
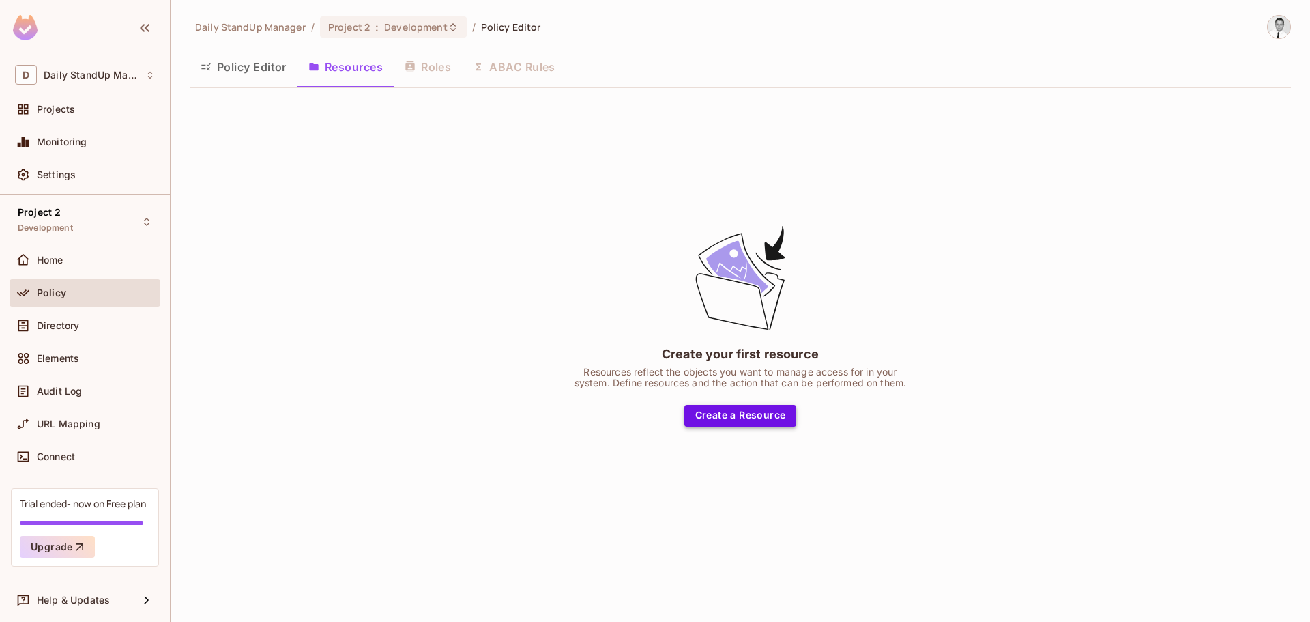
click at [740, 416] on button "Create a Resource" at bounding box center [740, 416] width 113 height 22
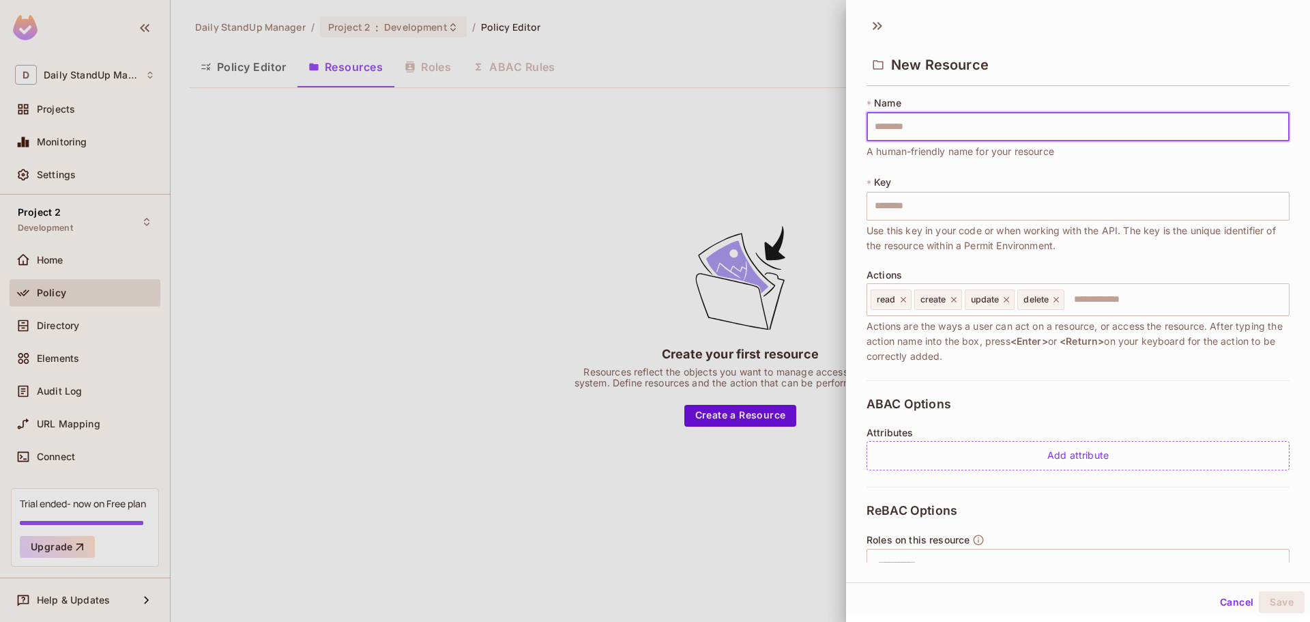
click at [1018, 62] on div "New Resource" at bounding box center [1078, 64] width 423 height 44
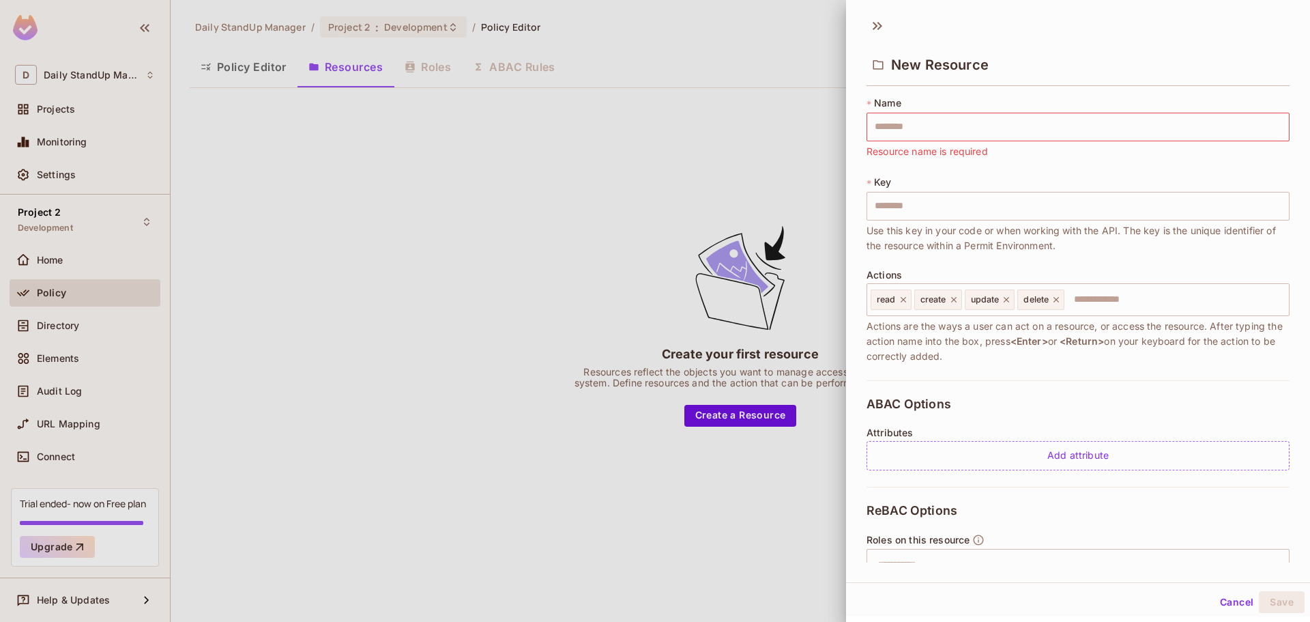
click at [907, 144] on span "Resource name is required" at bounding box center [927, 151] width 121 height 15
click at [959, 121] on input "text" at bounding box center [1078, 127] width 423 height 29
click at [1088, 29] on div "New Resource" at bounding box center [1078, 53] width 464 height 76
drag, startPoint x: 888, startPoint y: 14, endPoint x: 878, endPoint y: 29, distance: 18.2
click at [888, 16] on div "New Resource * Name ​ Resource name is required * Key ​ Use this key in your co…" at bounding box center [1078, 296] width 464 height 572
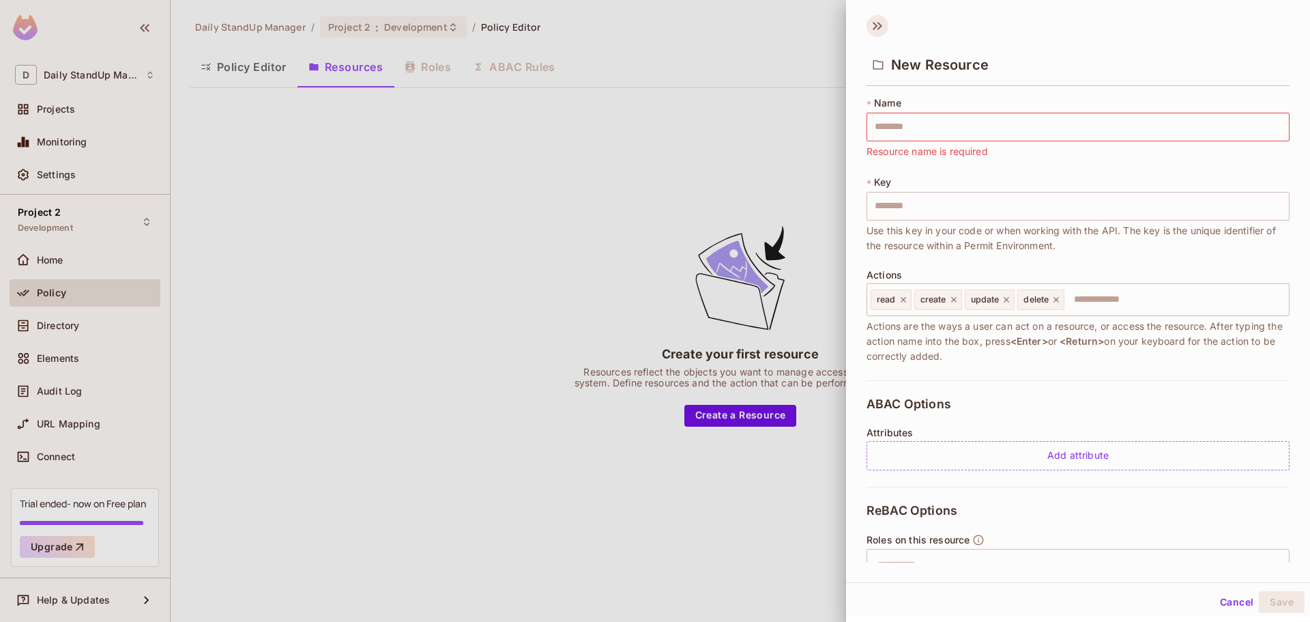
click at [877, 29] on icon at bounding box center [879, 26] width 5 height 8
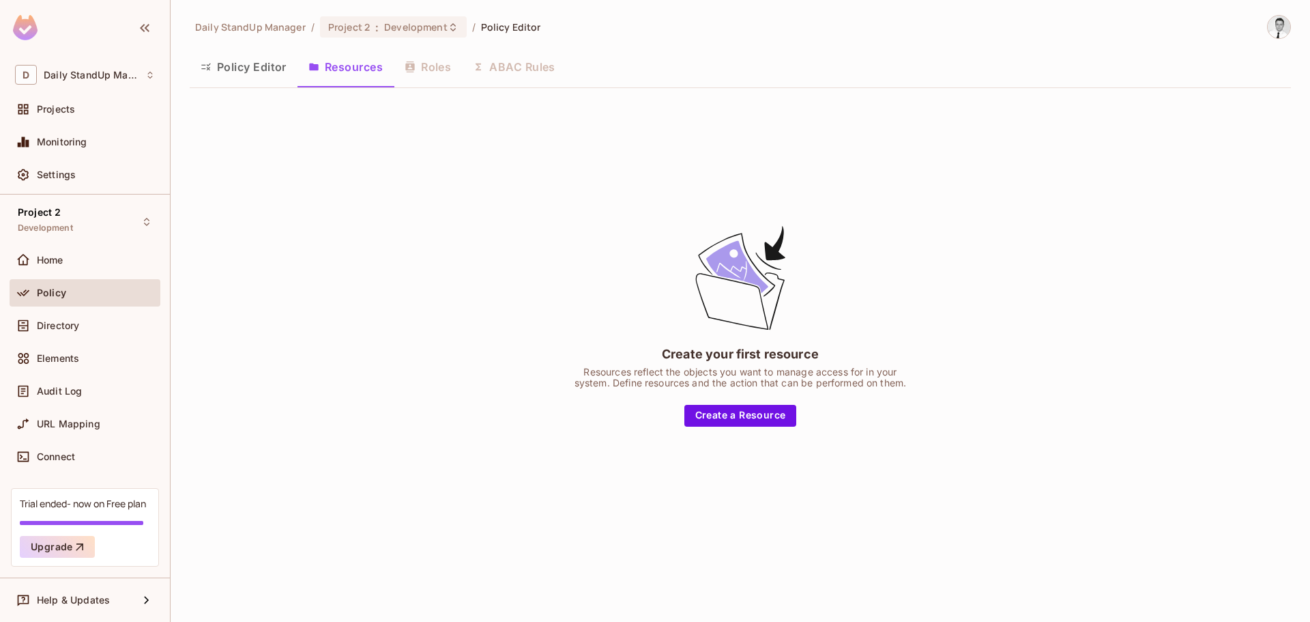
click at [421, 72] on div "Policy Editor Resources Roles ABAC Rules" at bounding box center [740, 67] width 1101 height 34
click at [76, 325] on span "Directory" at bounding box center [58, 325] width 42 height 11
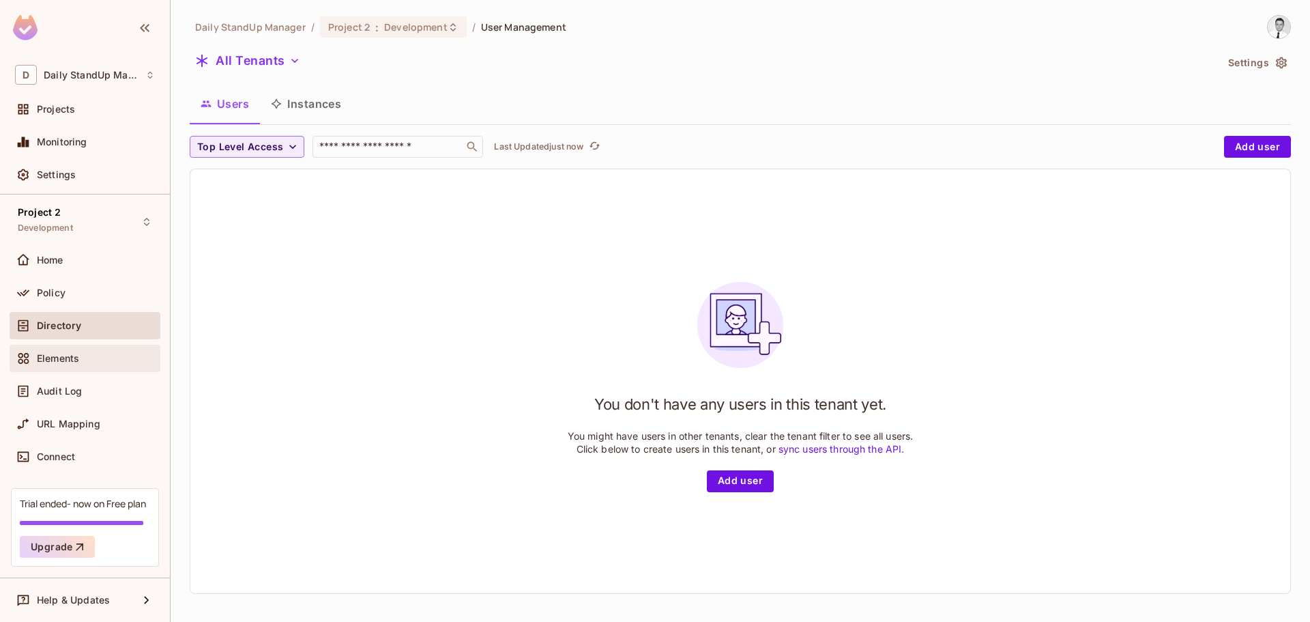
click at [59, 353] on span "Elements" at bounding box center [58, 358] width 42 height 11
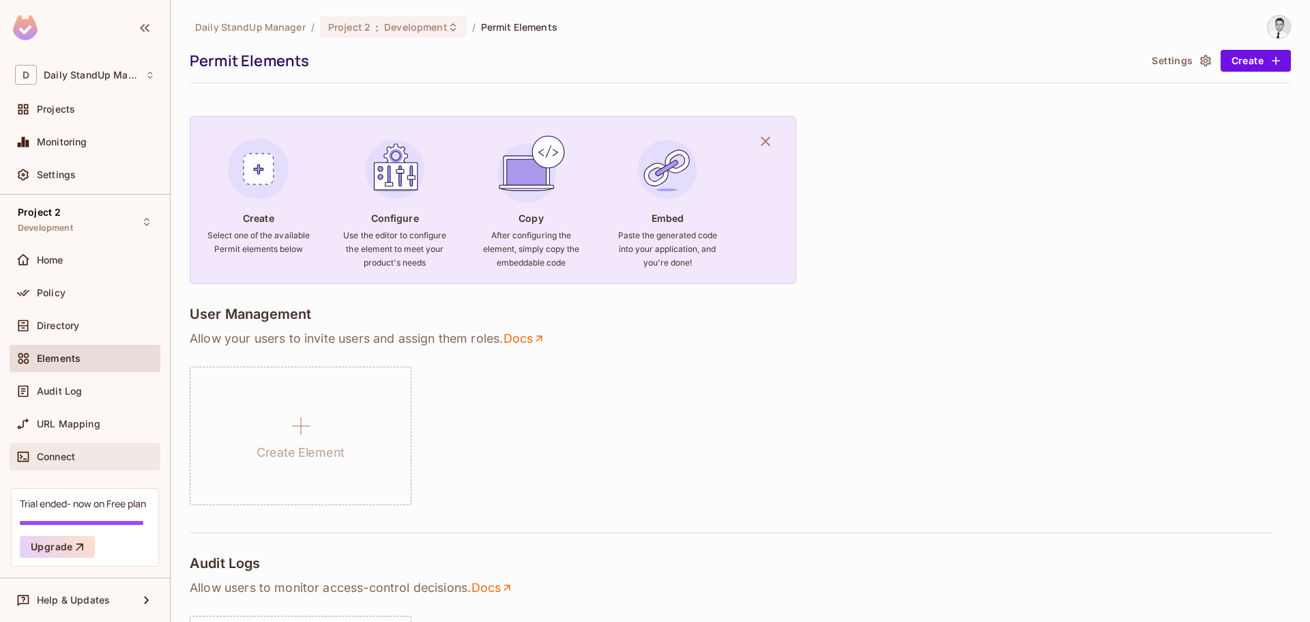
click at [68, 449] on div "Connect" at bounding box center [85, 456] width 140 height 16
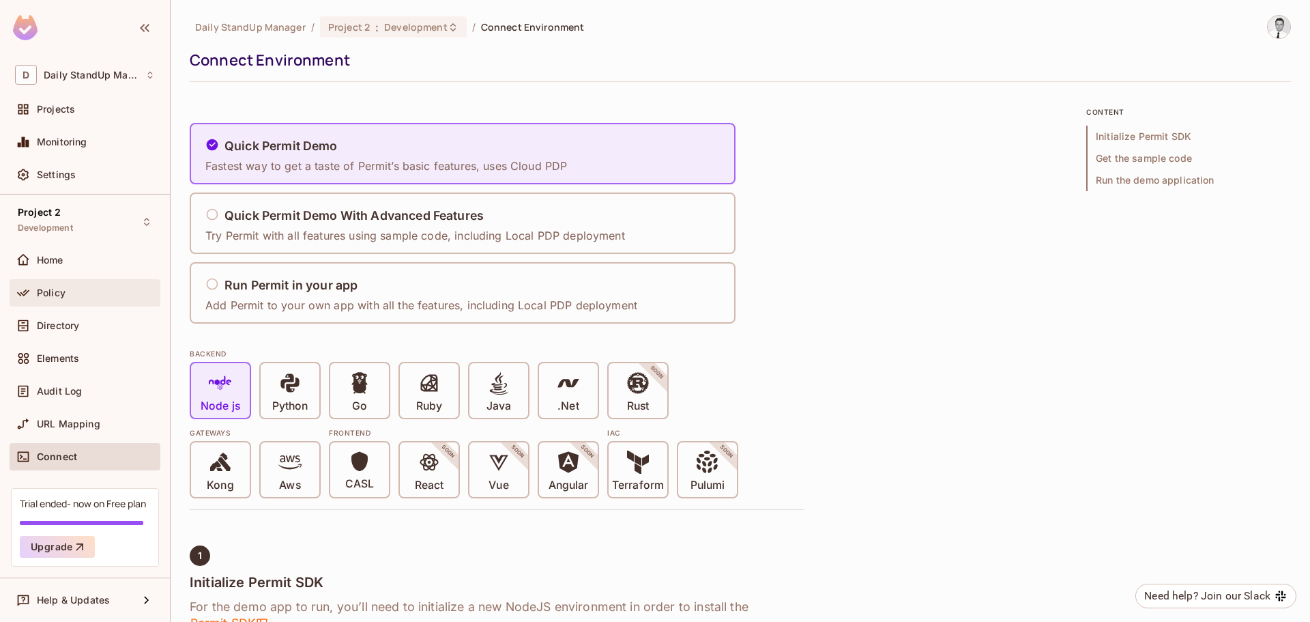
click at [69, 288] on div "Policy" at bounding box center [96, 292] width 118 height 11
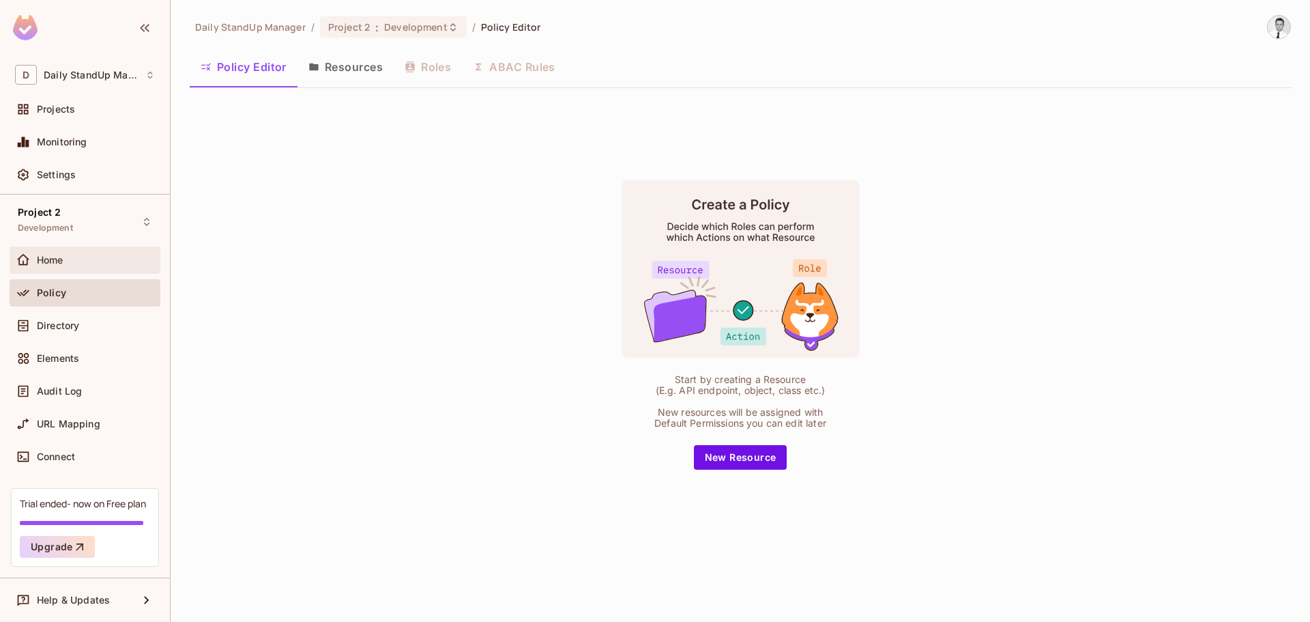
click at [70, 262] on div "Home" at bounding box center [96, 259] width 118 height 11
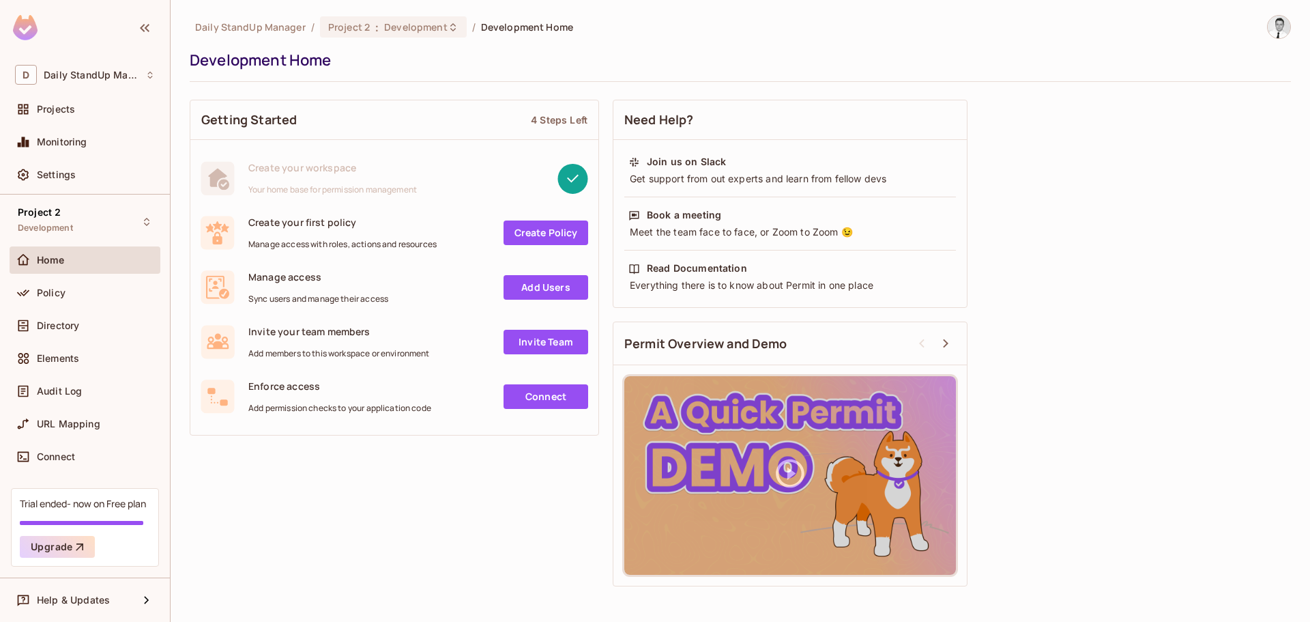
click at [340, 182] on div "Create your workspace Your home base for permission management" at bounding box center [332, 178] width 169 height 34
click at [99, 104] on div "Projects" at bounding box center [96, 109] width 118 height 11
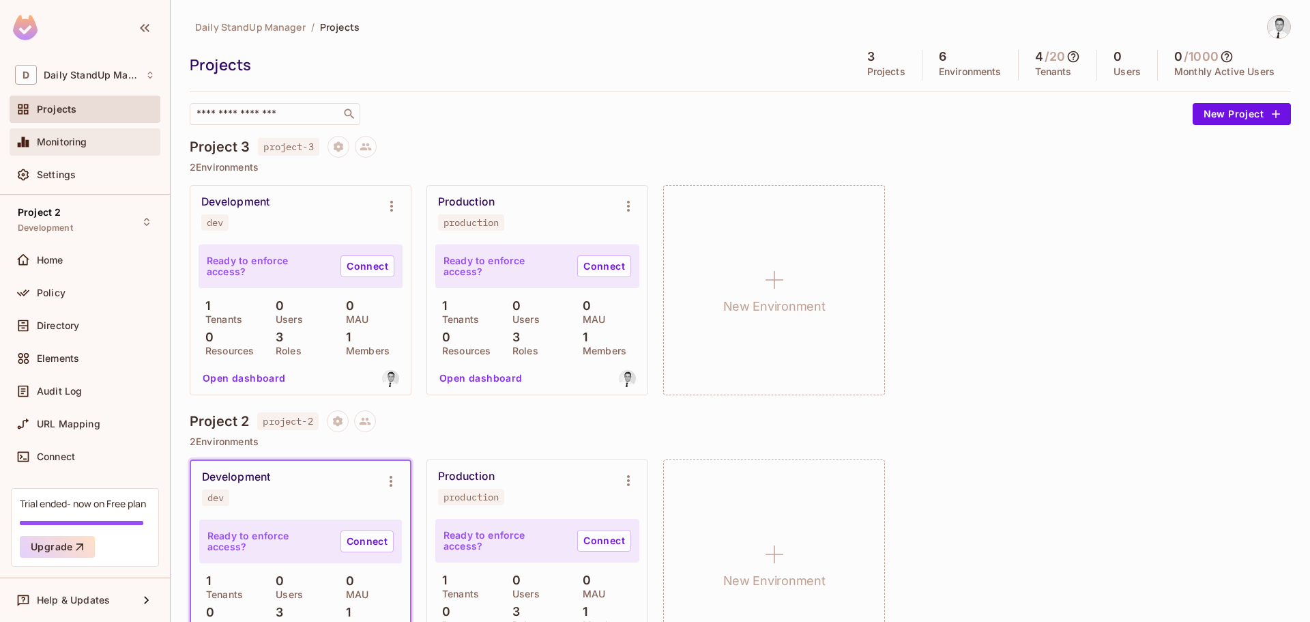
click at [71, 141] on span "Monitoring" at bounding box center [62, 141] width 50 height 11
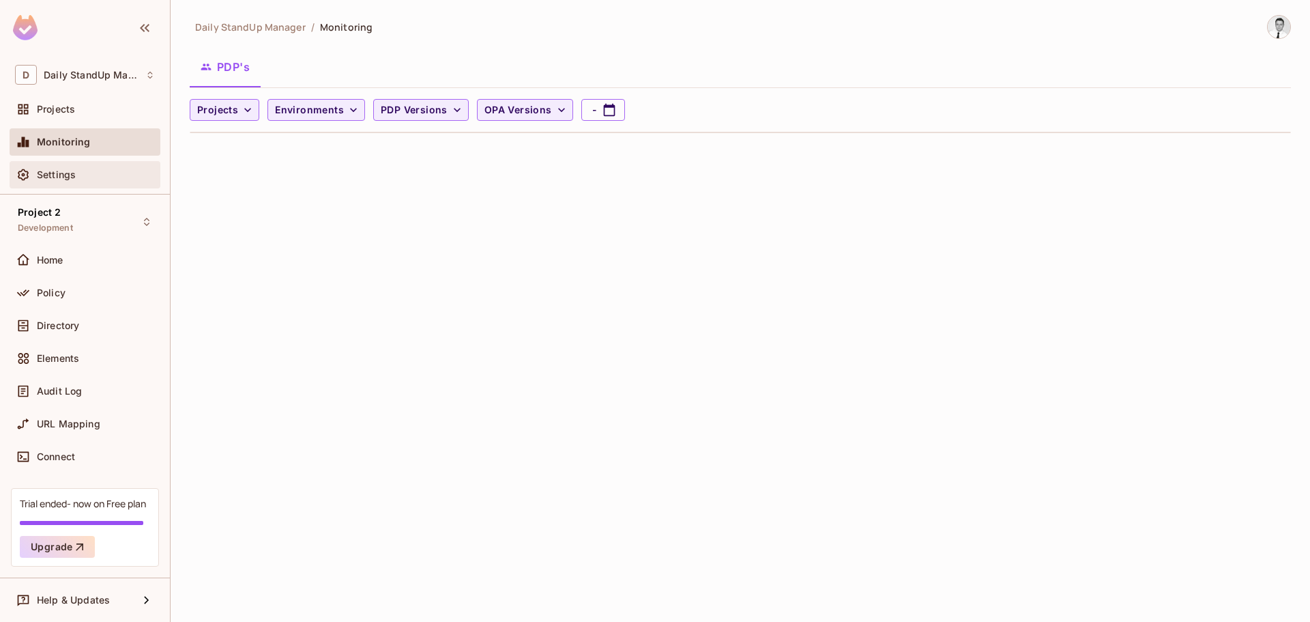
click at [61, 166] on div "Settings" at bounding box center [85, 174] width 140 height 16
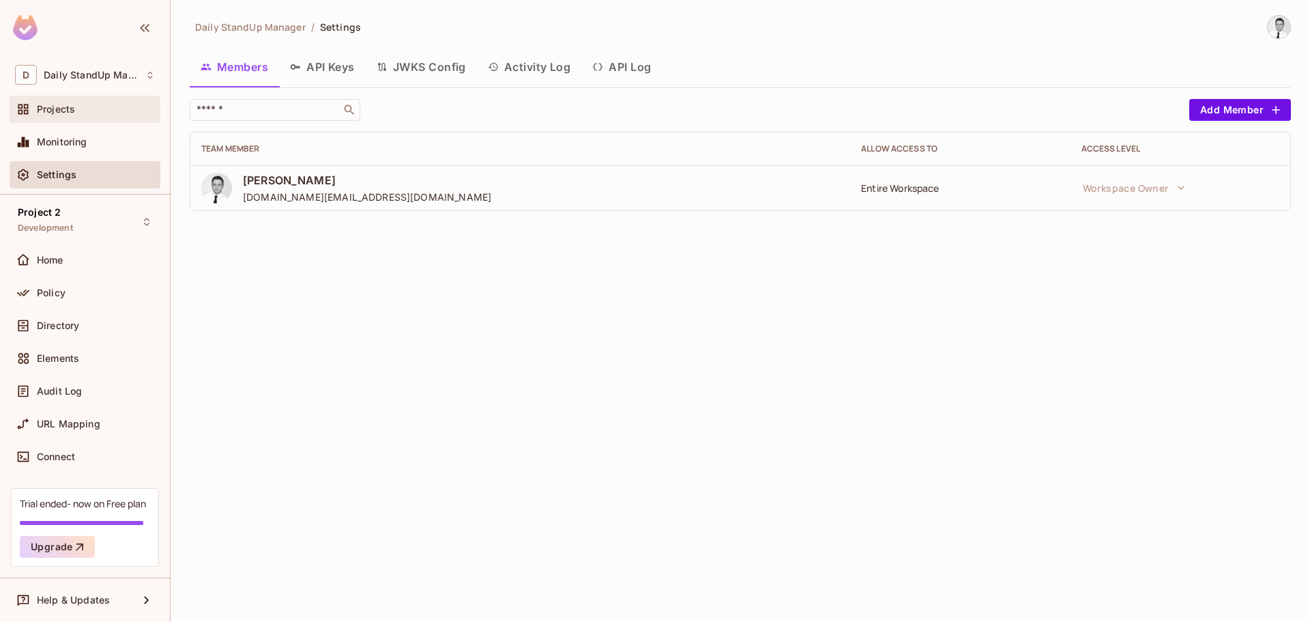
click at [85, 109] on div "Projects" at bounding box center [96, 109] width 118 height 11
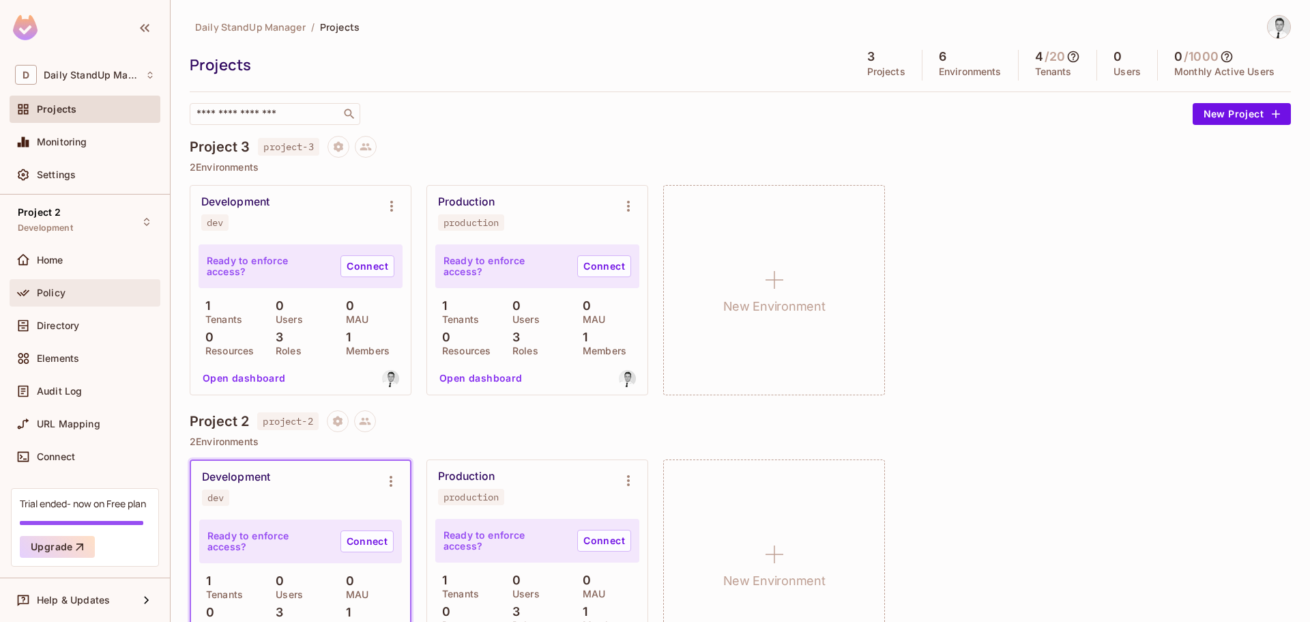
click at [77, 285] on div "Policy" at bounding box center [85, 293] width 140 height 16
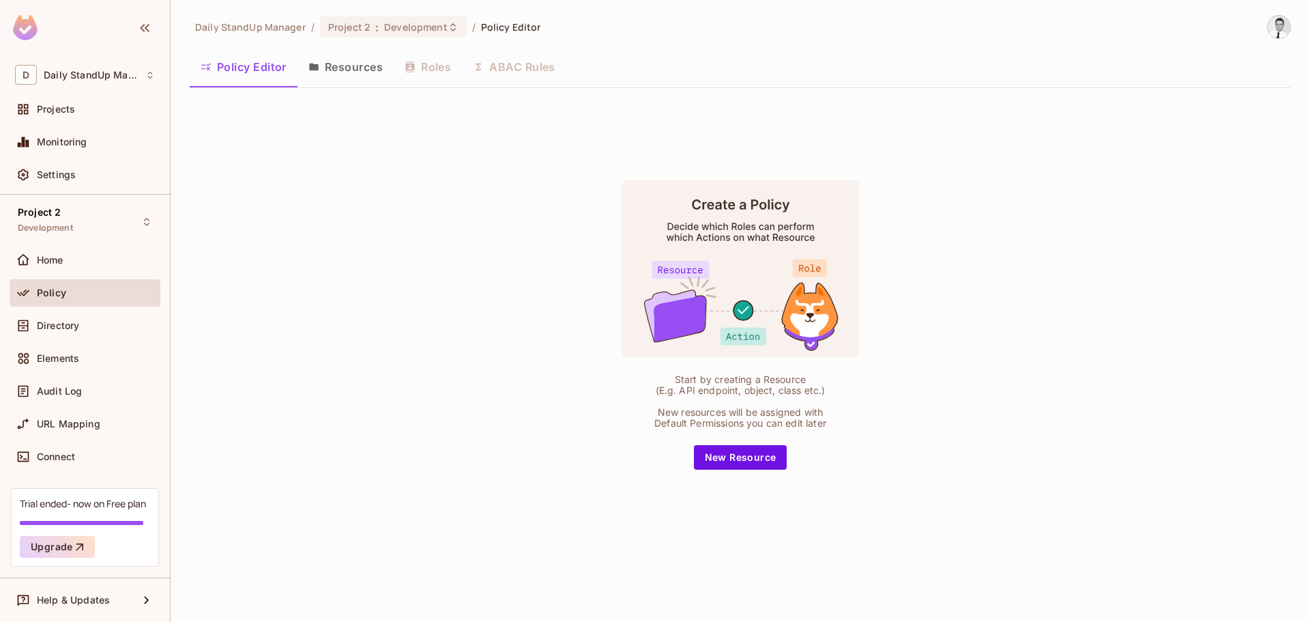
drag, startPoint x: 501, startPoint y: 62, endPoint x: 729, endPoint y: 76, distance: 229.0
click at [501, 62] on div "Policy Editor Resources Roles ABAC Rules" at bounding box center [740, 67] width 1101 height 34
click at [810, 79] on div "Policy Editor Resources Roles ABAC Rules" at bounding box center [740, 67] width 1101 height 34
drag, startPoint x: 528, startPoint y: 72, endPoint x: 381, endPoint y: 81, distance: 147.7
click at [521, 72] on div "Policy Editor Resources Roles ABAC Rules" at bounding box center [740, 67] width 1101 height 34
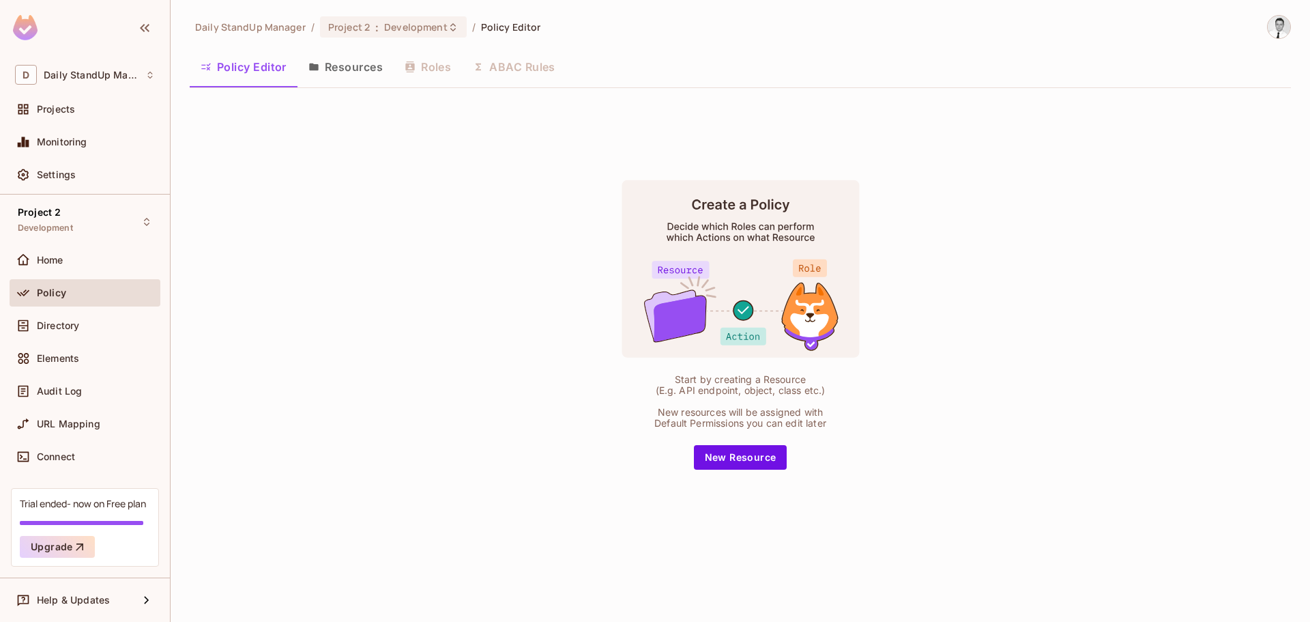
drag, startPoint x: 349, startPoint y: 76, endPoint x: 355, endPoint y: 81, distance: 7.4
click at [349, 76] on button "Resources" at bounding box center [345, 67] width 96 height 34
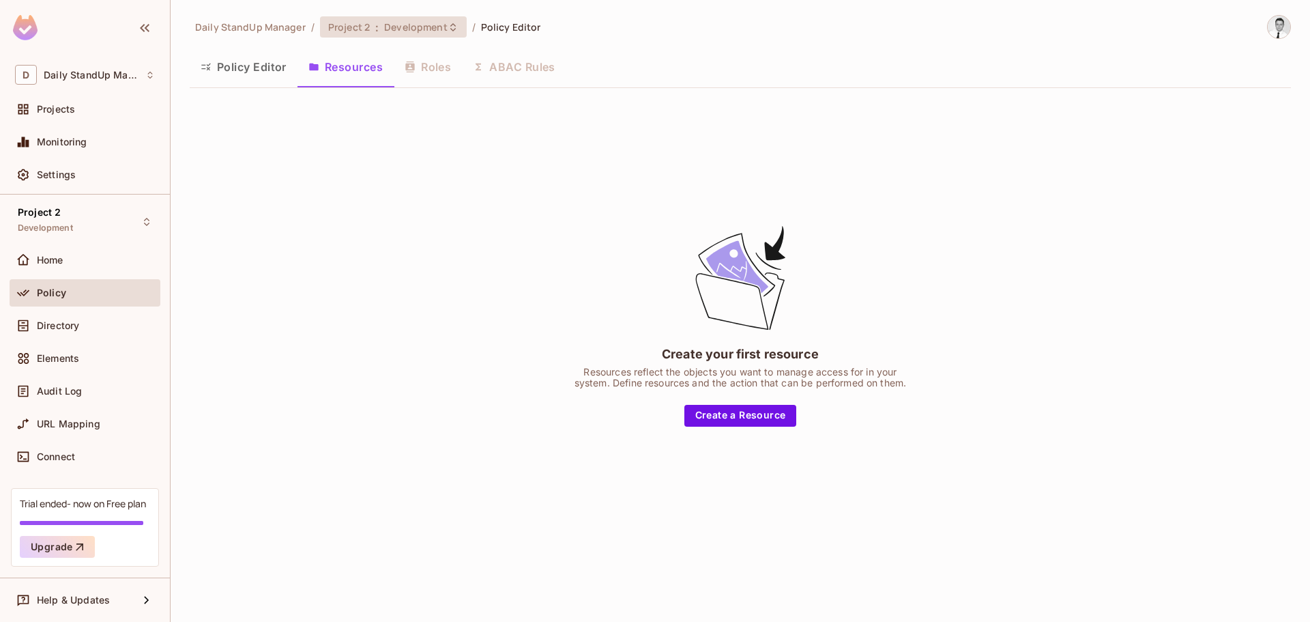
click at [419, 30] on span "Development" at bounding box center [415, 26] width 63 height 13
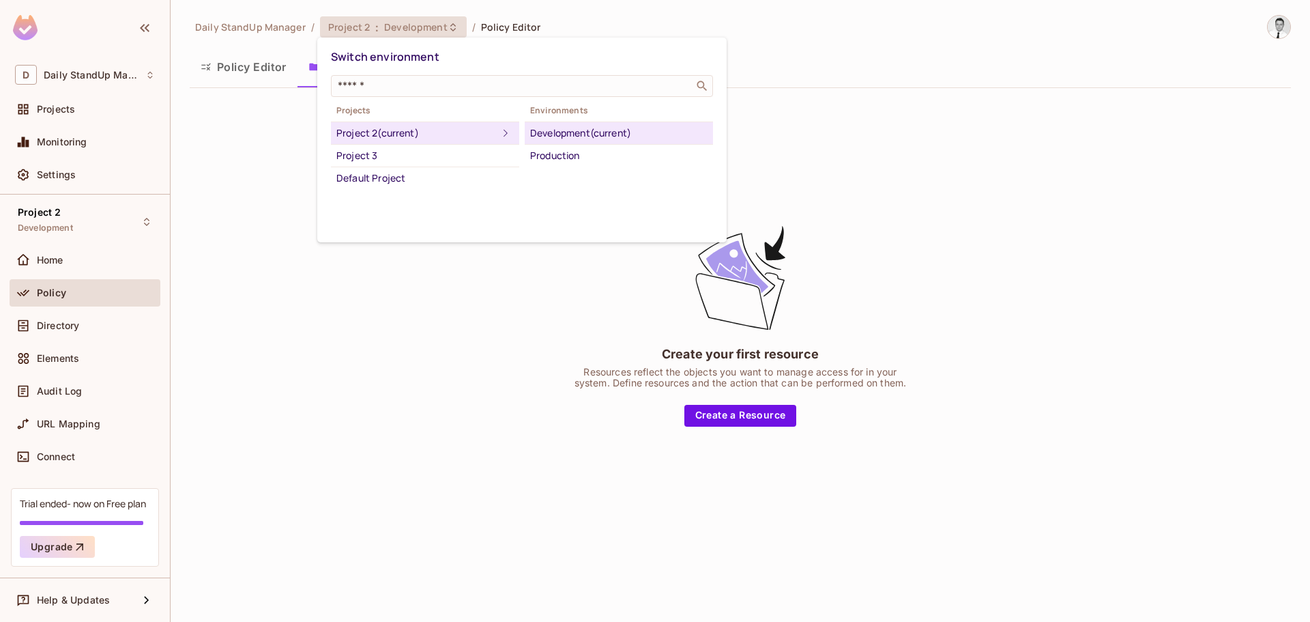
click at [831, 100] on div at bounding box center [655, 311] width 1310 height 622
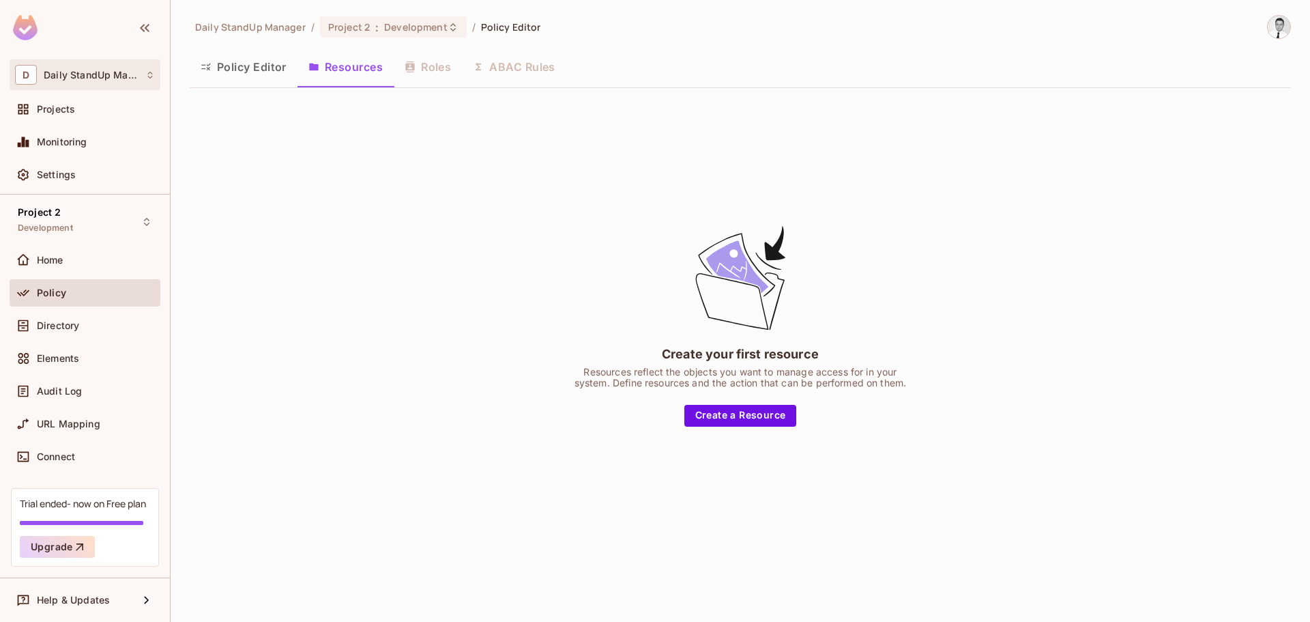
click at [126, 63] on div "D Daily StandUp Manager" at bounding box center [85, 74] width 151 height 31
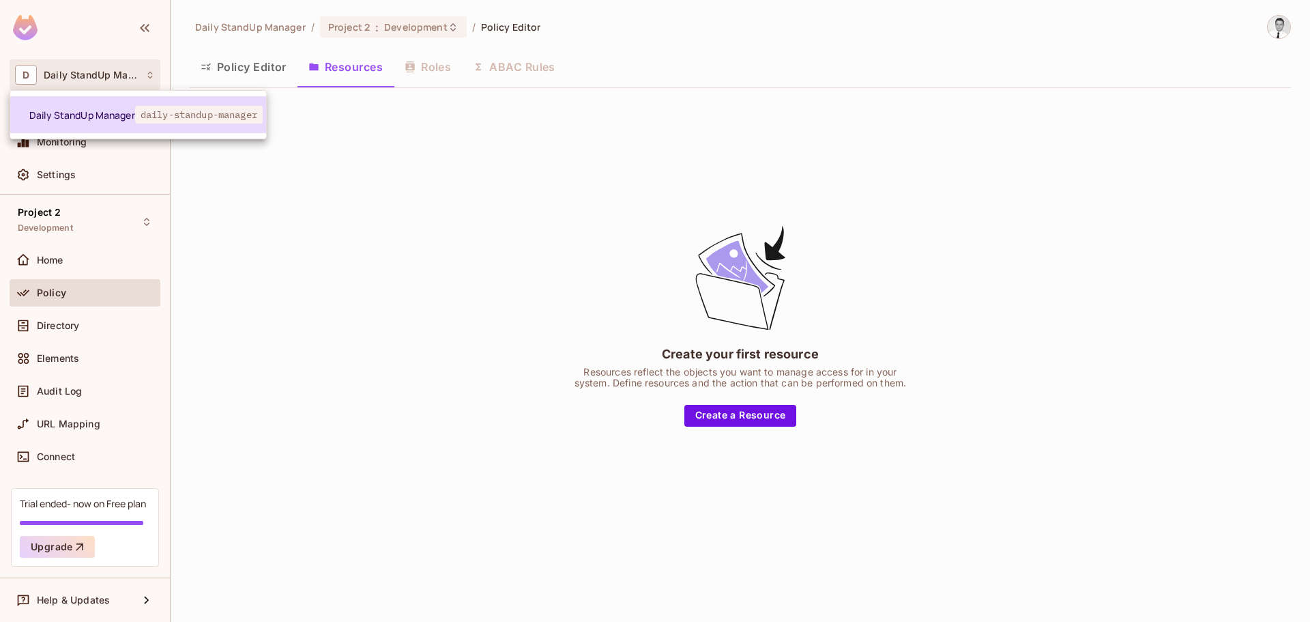
click at [130, 116] on span "Daily StandUp Manager" at bounding box center [82, 114] width 106 height 13
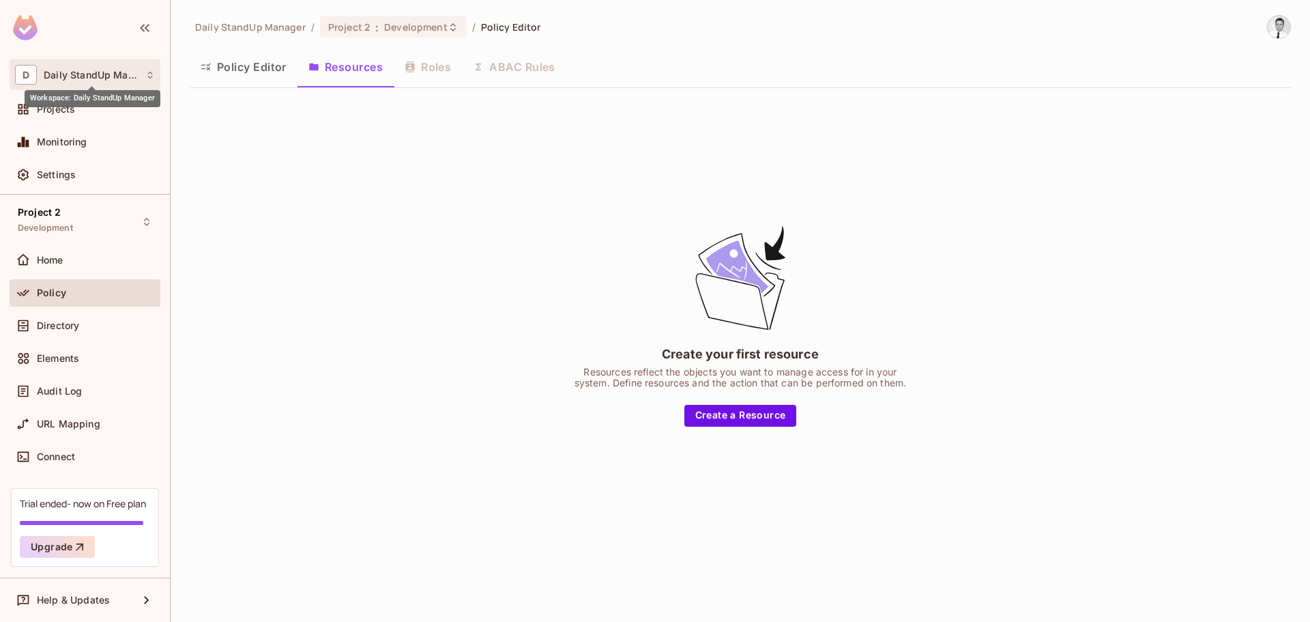
click at [104, 74] on span "Daily StandUp Manager" at bounding box center [91, 75] width 95 height 11
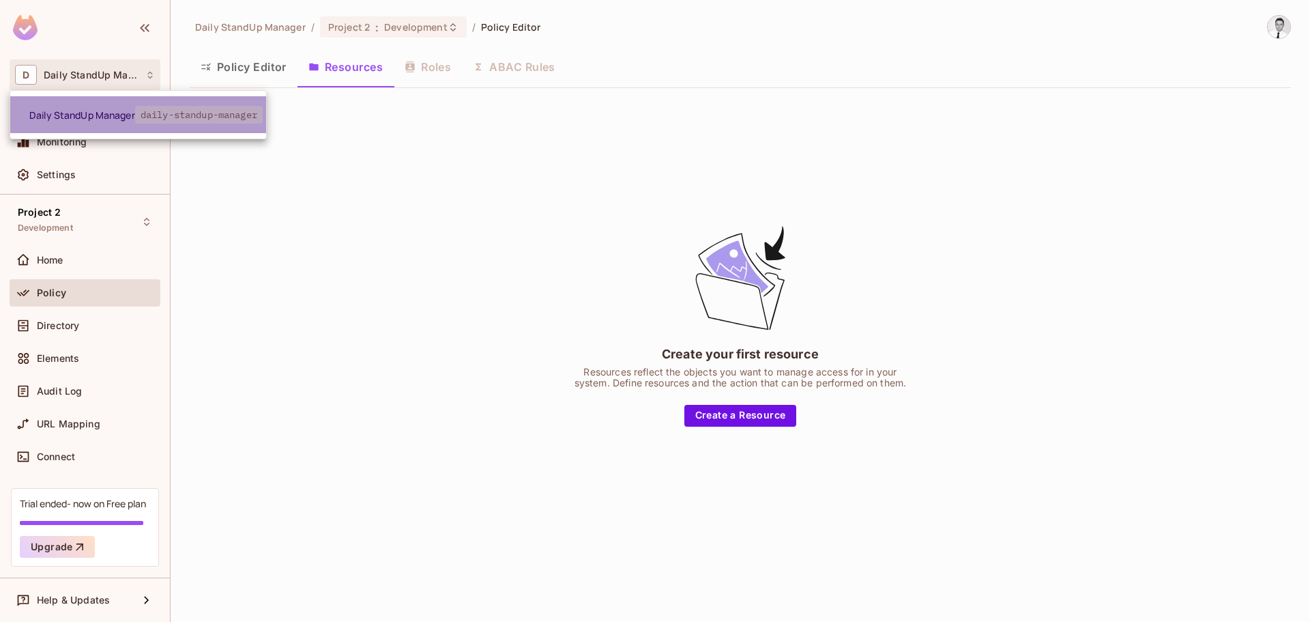
click at [108, 117] on span "Daily StandUp Manager" at bounding box center [82, 114] width 106 height 13
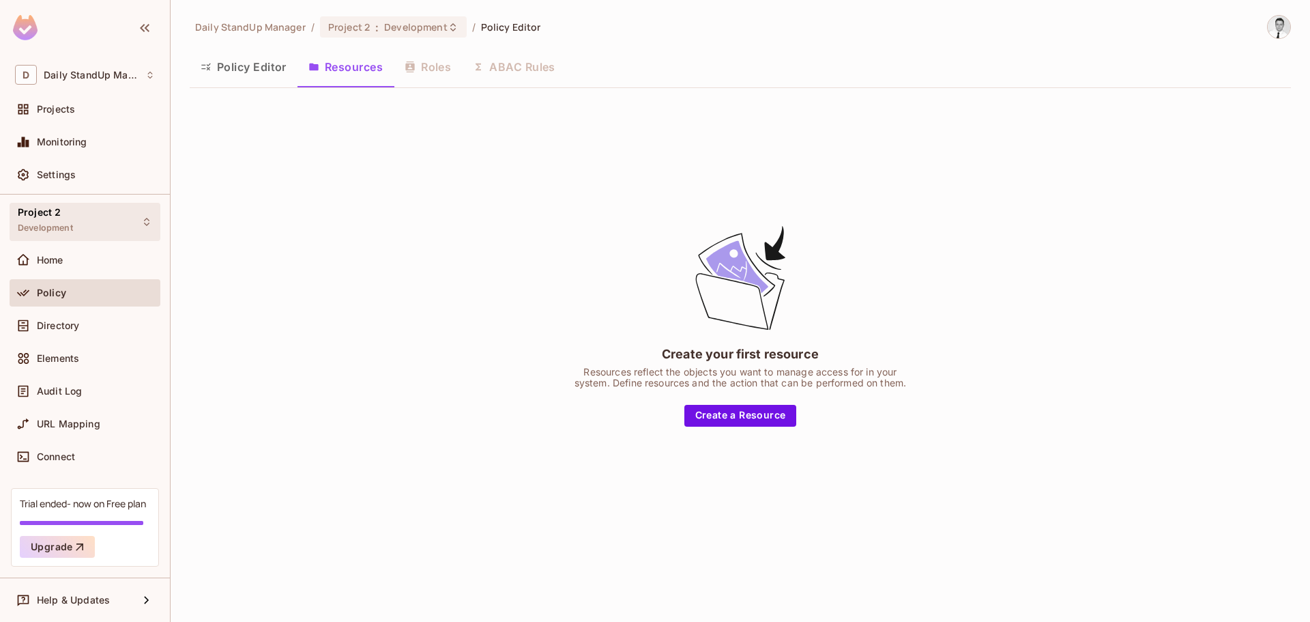
click at [75, 216] on div "Project 2 Development" at bounding box center [85, 222] width 151 height 38
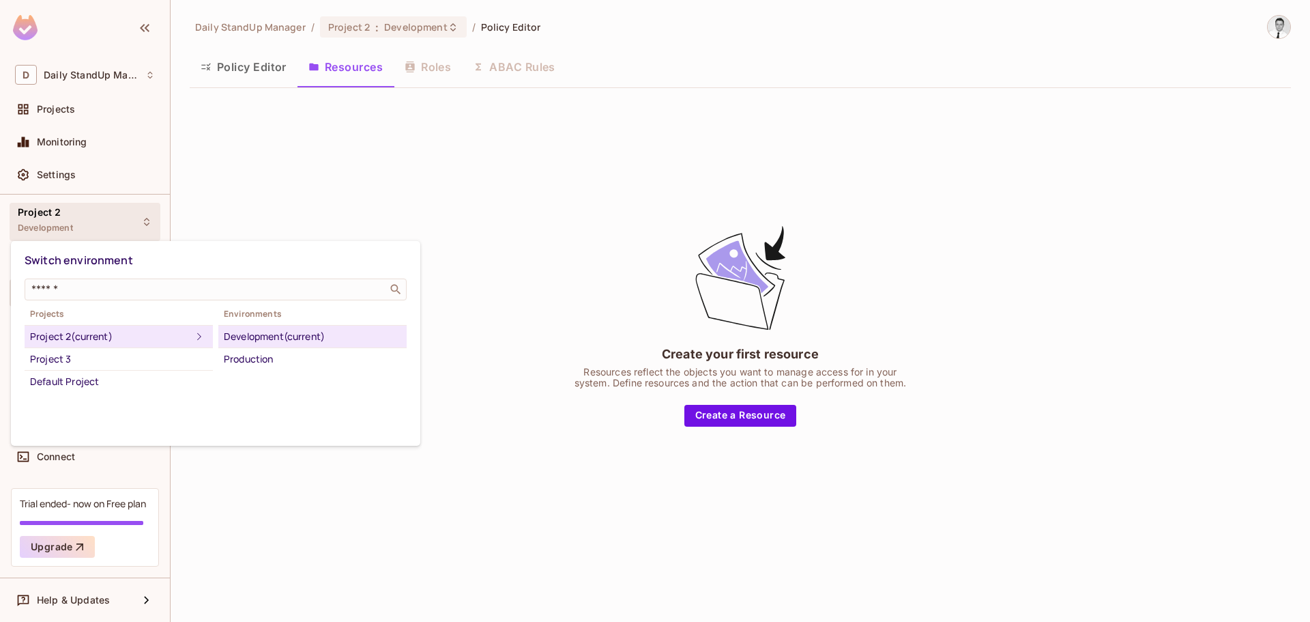
click at [463, 212] on div at bounding box center [655, 311] width 1310 height 622
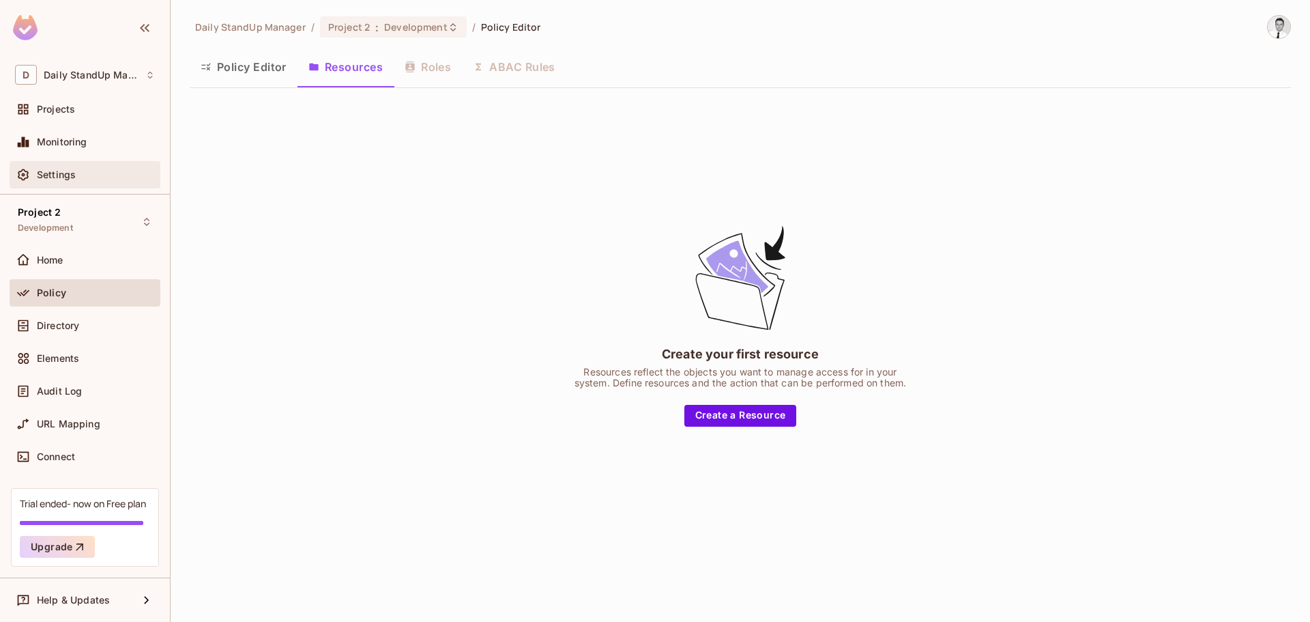
drag, startPoint x: 385, startPoint y: 224, endPoint x: 85, endPoint y: 167, distance: 305.5
click at [377, 224] on div "Create your first resource Resources reflect the objects you want to manage acc…" at bounding box center [740, 324] width 1101 height 451
click at [46, 87] on div "D Daily StandUp Manager" at bounding box center [85, 74] width 151 height 31
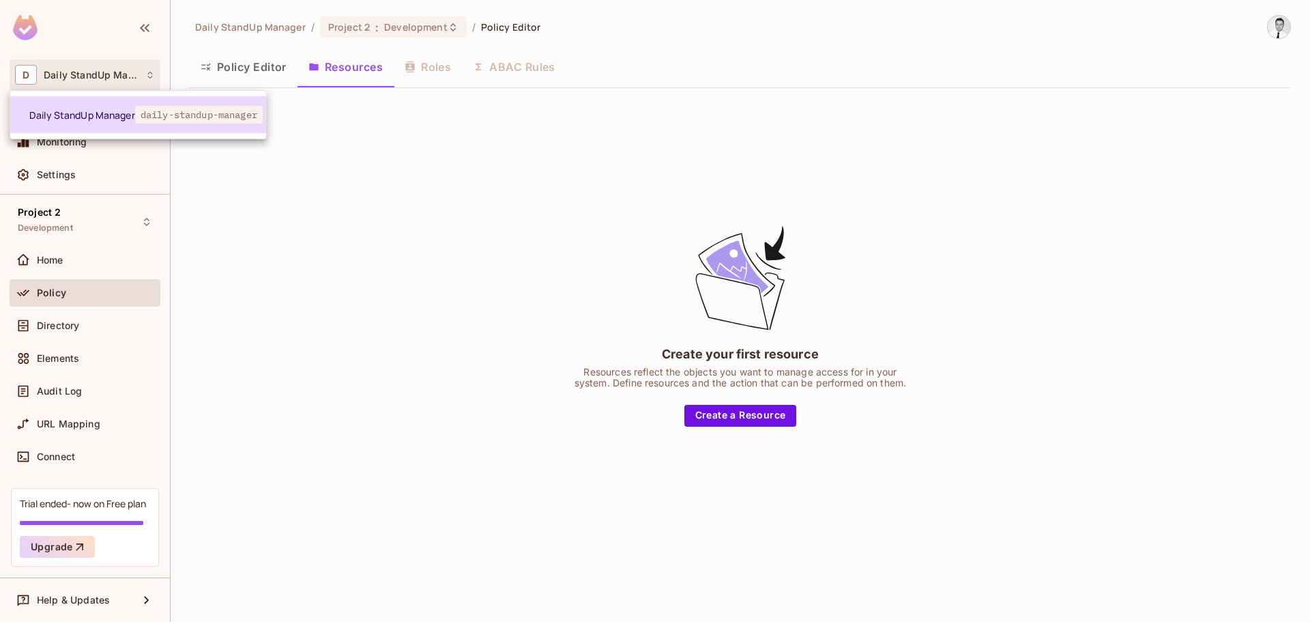
click at [57, 100] on li "Daily StandUp Manager daily-standup-manager" at bounding box center [138, 114] width 256 height 37
